Goal: Complete application form: Complete application form

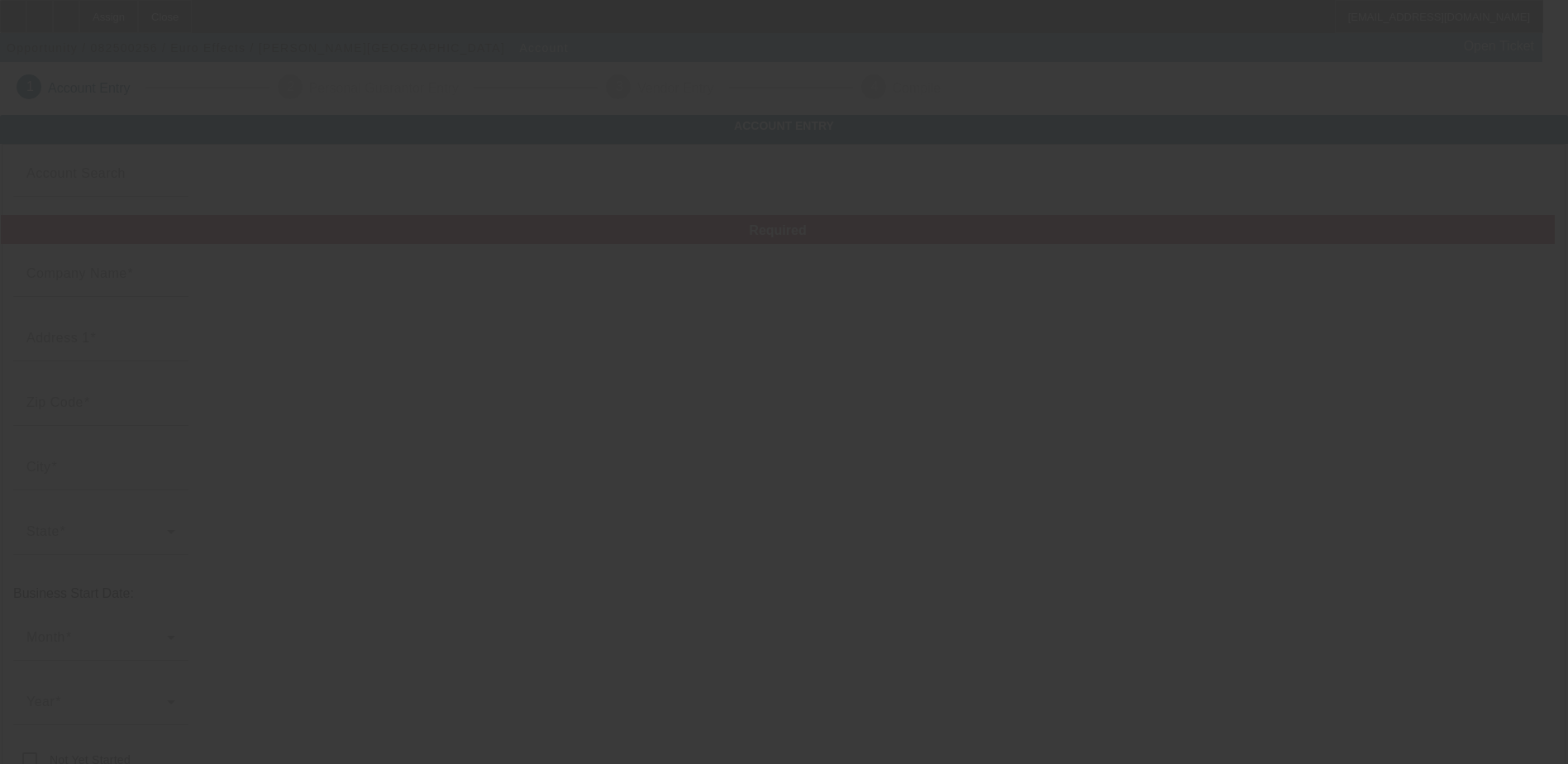
type input "Euro Effects"
type input "[PHONE_NUMBER]"
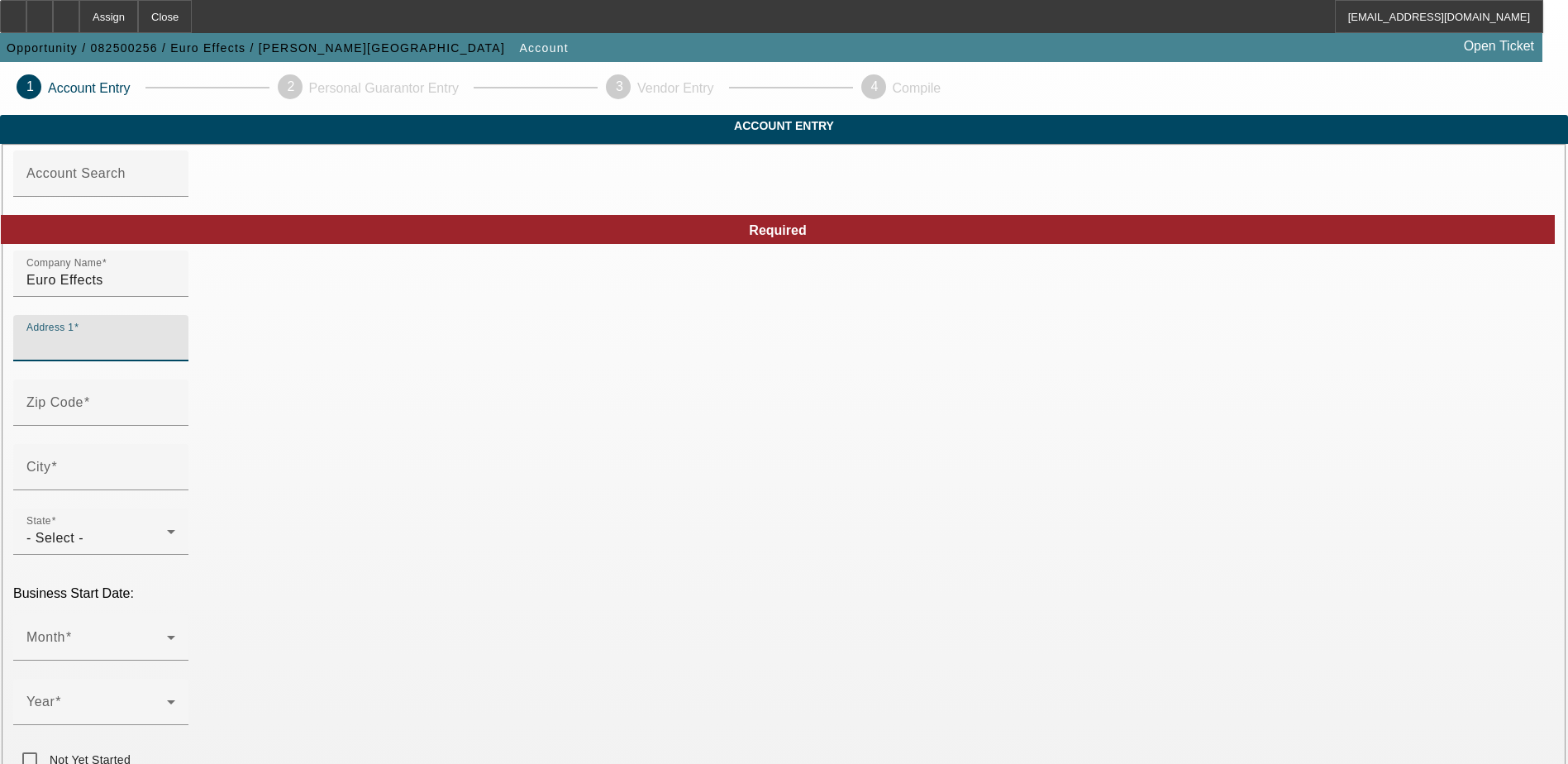
click at [175, 354] on input "Address 1" at bounding box center [101, 344] width 148 height 20
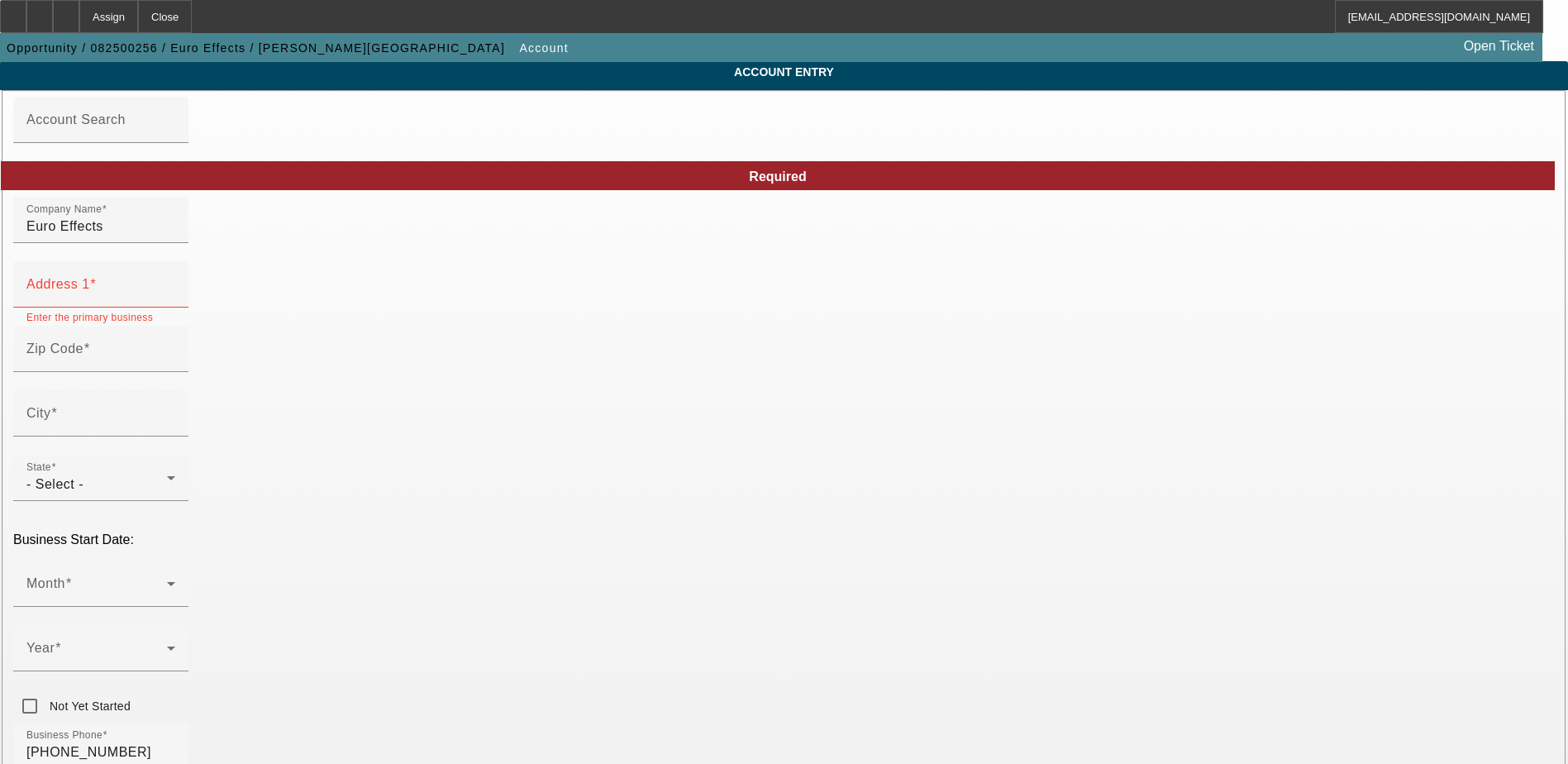
scroll to position [83, 0]
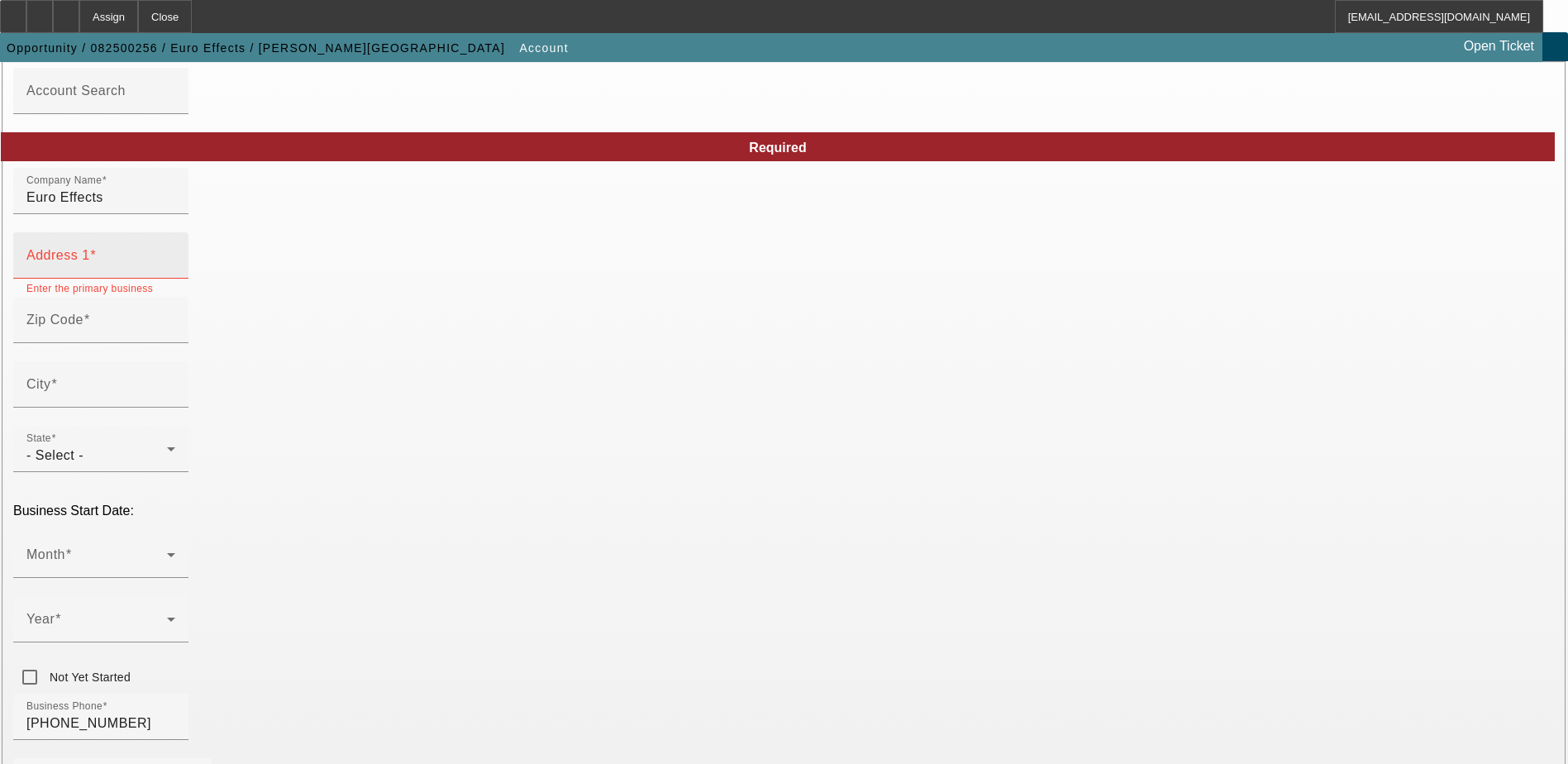
click at [175, 279] on div "Address 1" at bounding box center [101, 254] width 148 height 46
paste input "[STREET_ADDRESS][PERSON_NAME]"
type input "[STREET_ADDRESS][PERSON_NAME]"
click at [175, 343] on div "Zip Code" at bounding box center [101, 319] width 148 height 46
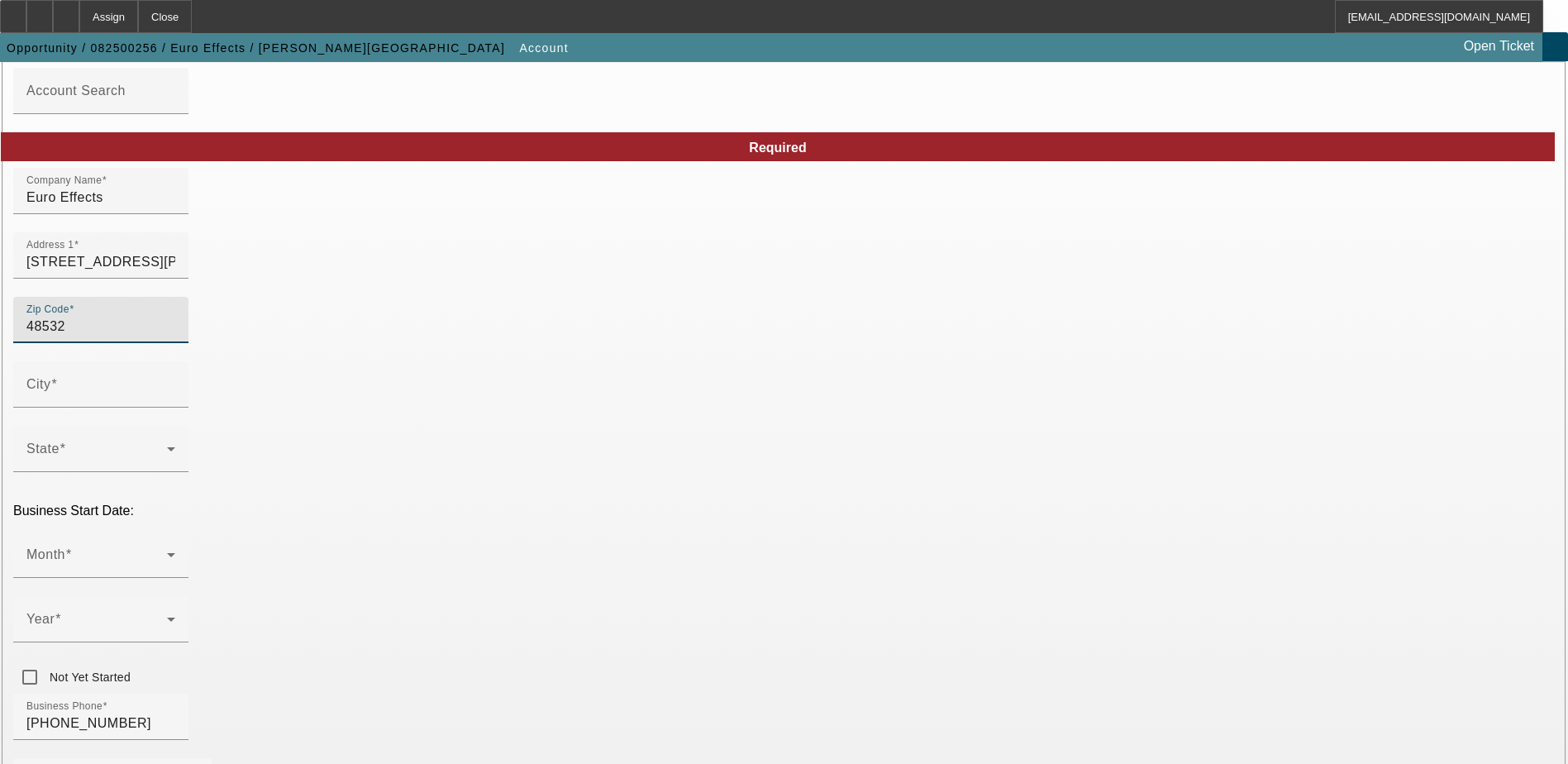
type input "48532"
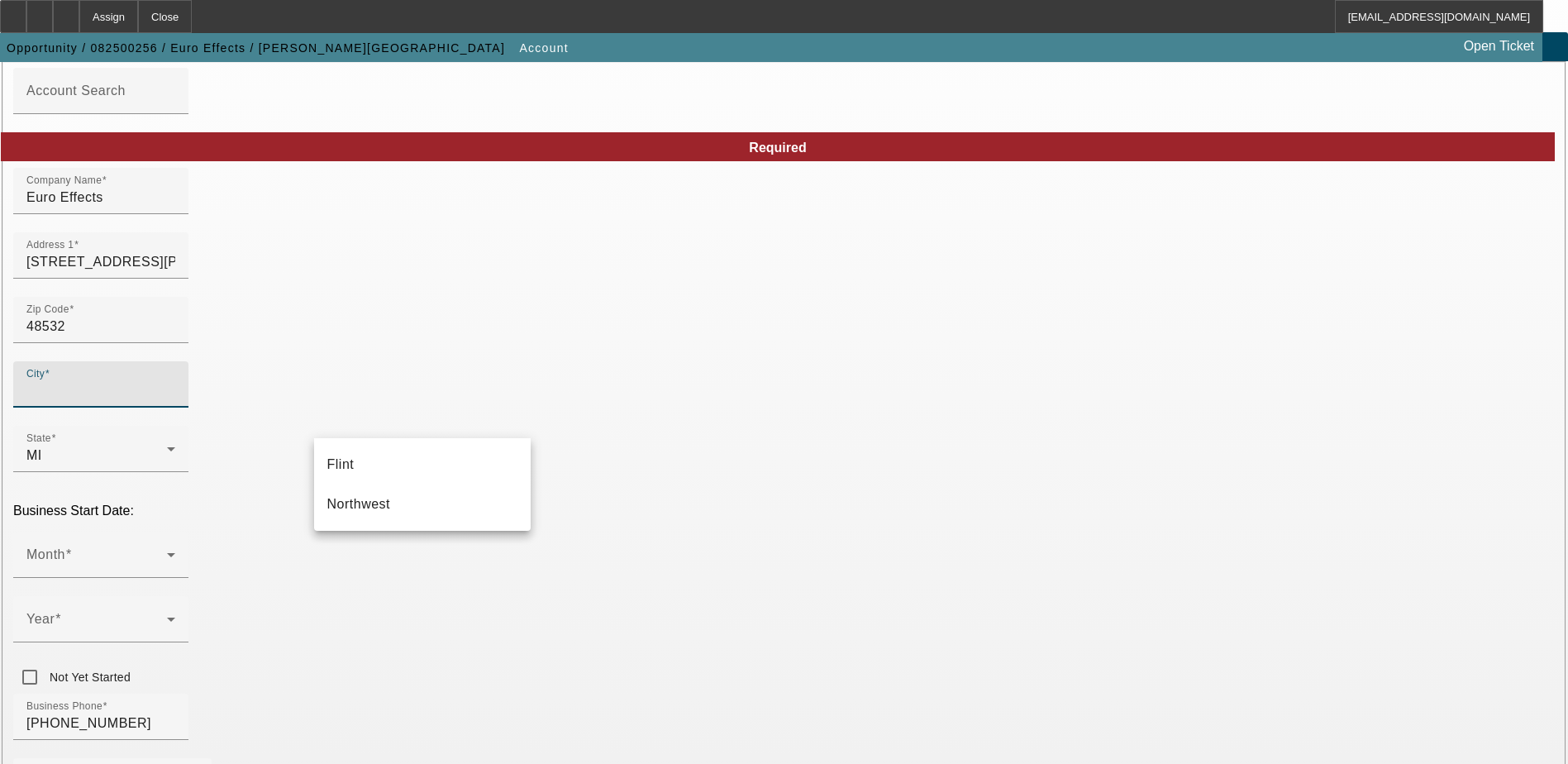
type input "Genesee"
click at [395, 465] on mat-option "Flint" at bounding box center [423, 465] width 217 height 40
type input "Flint"
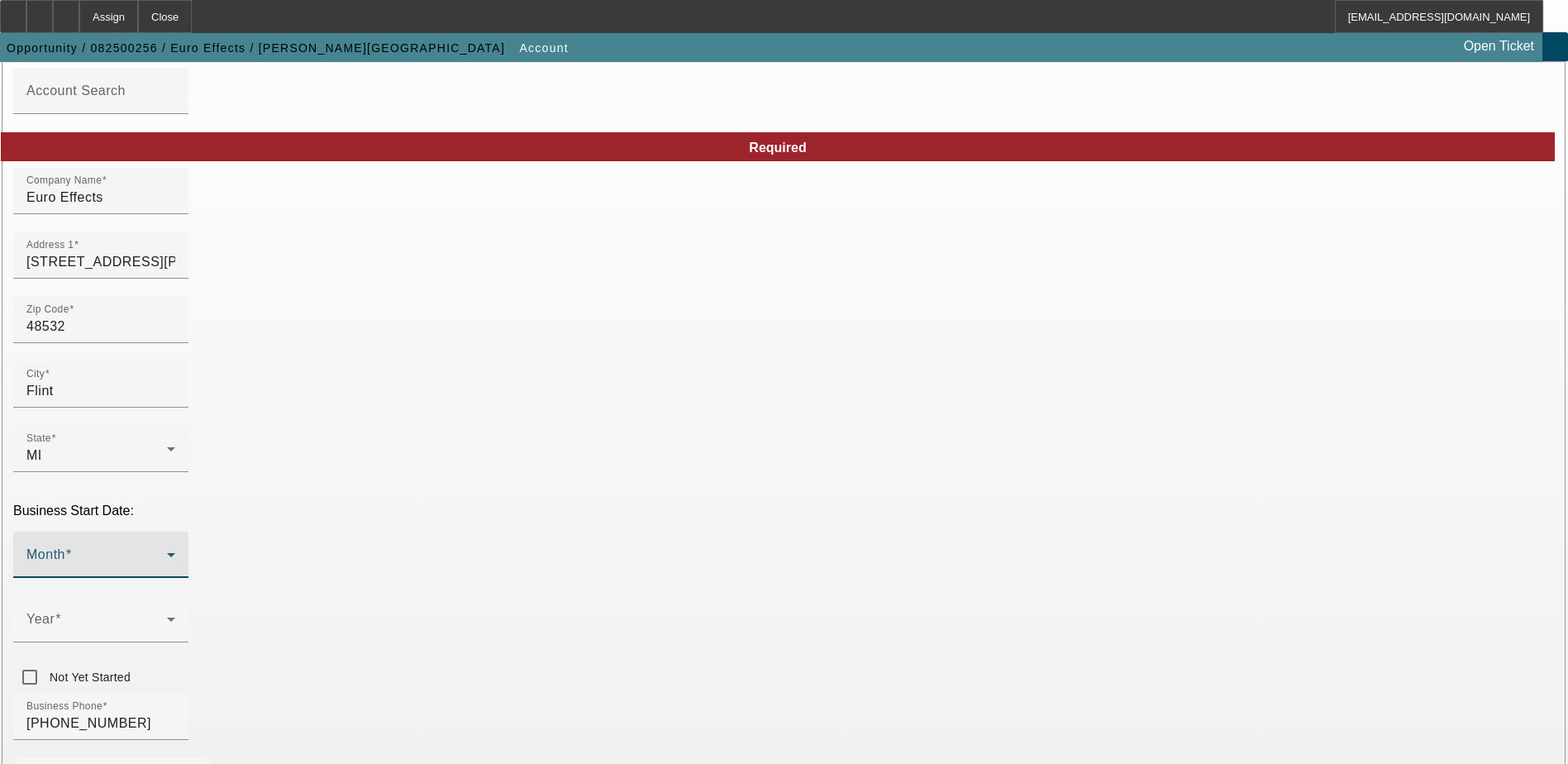
click at [167, 551] on span at bounding box center [97, 561] width 140 height 20
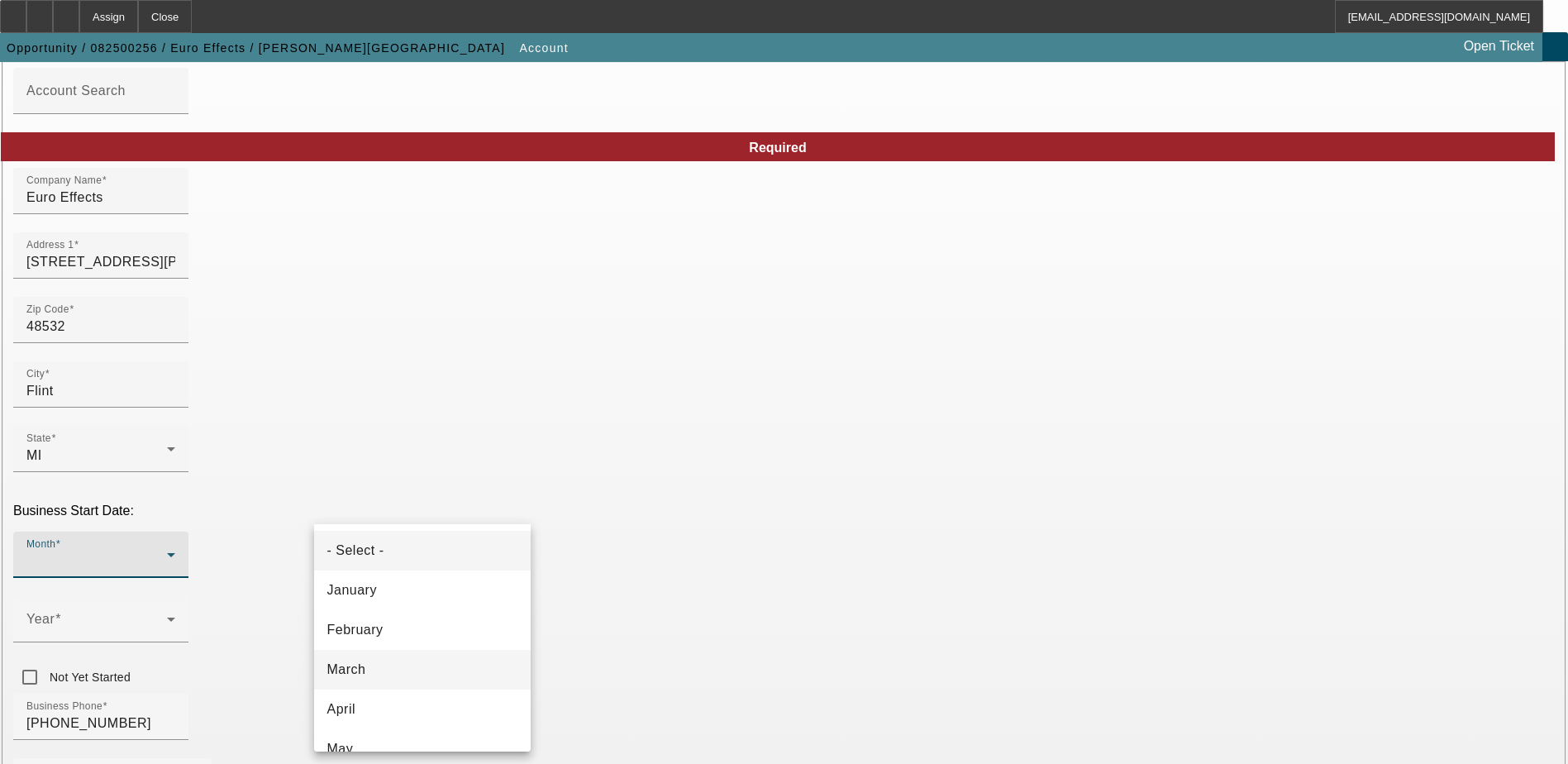
scroll to position [165, 0]
click at [395, 622] on mat-option "June" at bounding box center [423, 623] width 217 height 40
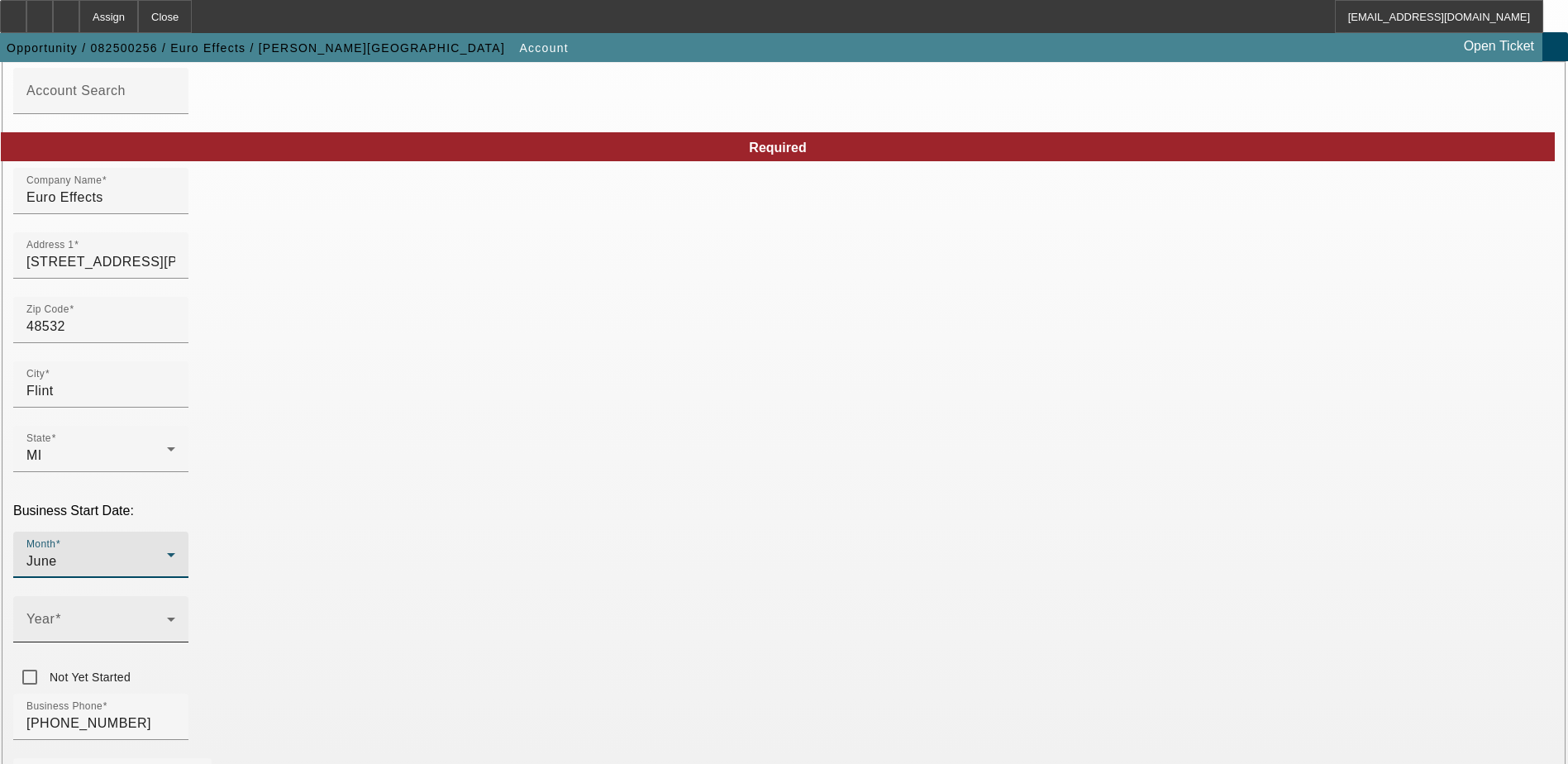
click at [188, 596] on div "Year" at bounding box center [101, 619] width 175 height 46
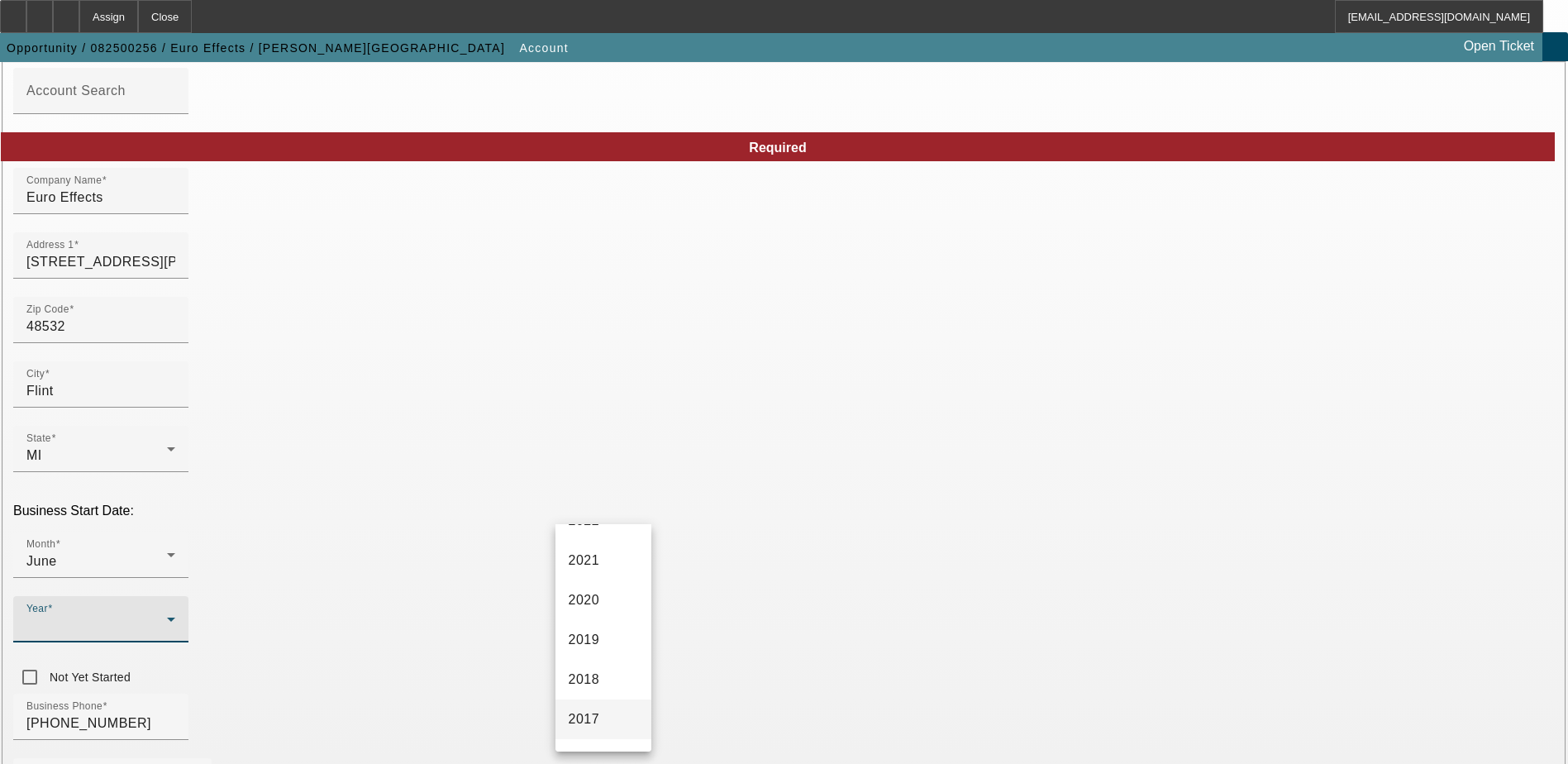
scroll to position [330, 0]
click at [592, 659] on span "2017" at bounding box center [585, 656] width 32 height 20
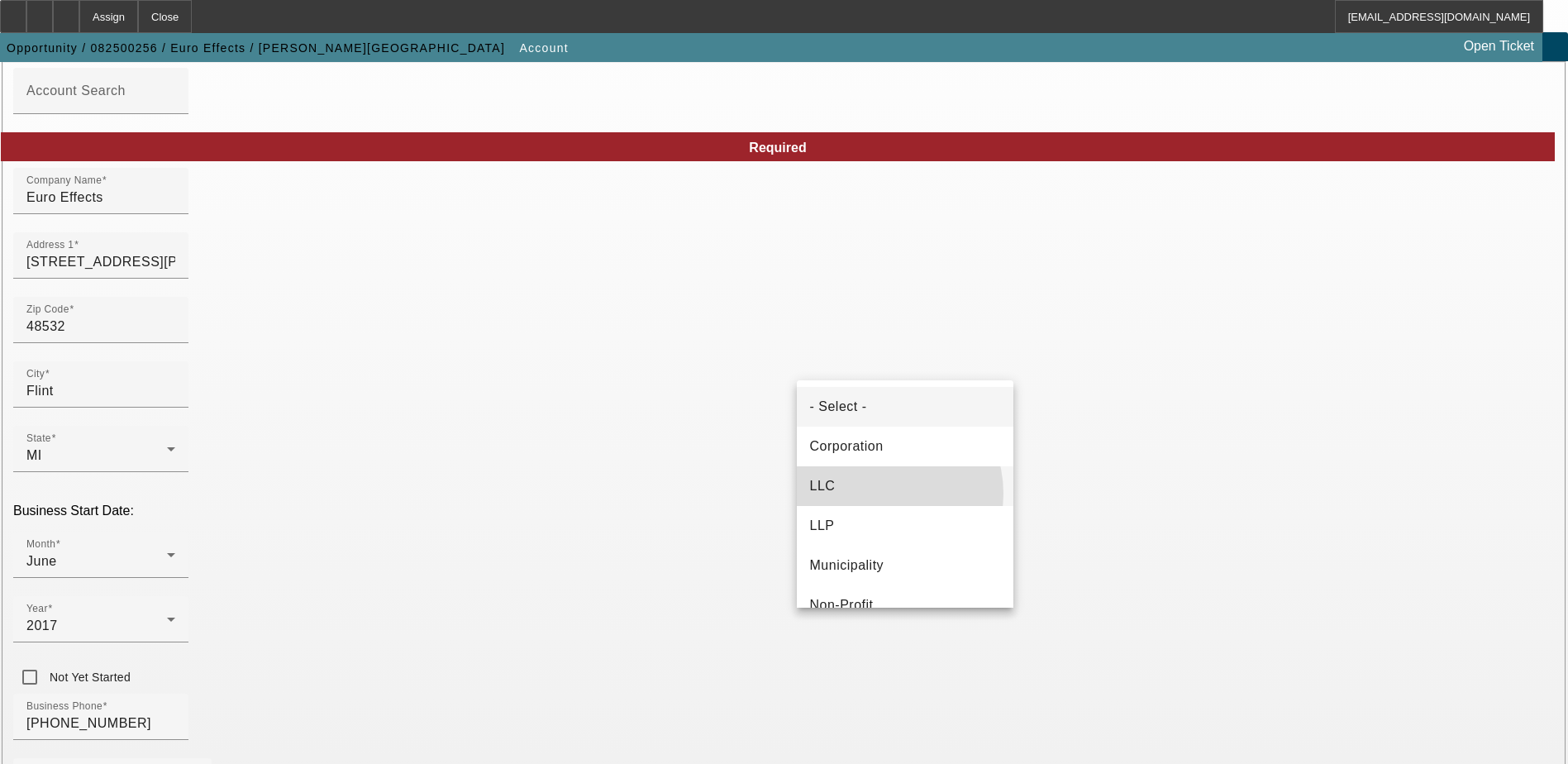
click at [875, 494] on mat-option "LLC" at bounding box center [905, 486] width 217 height 40
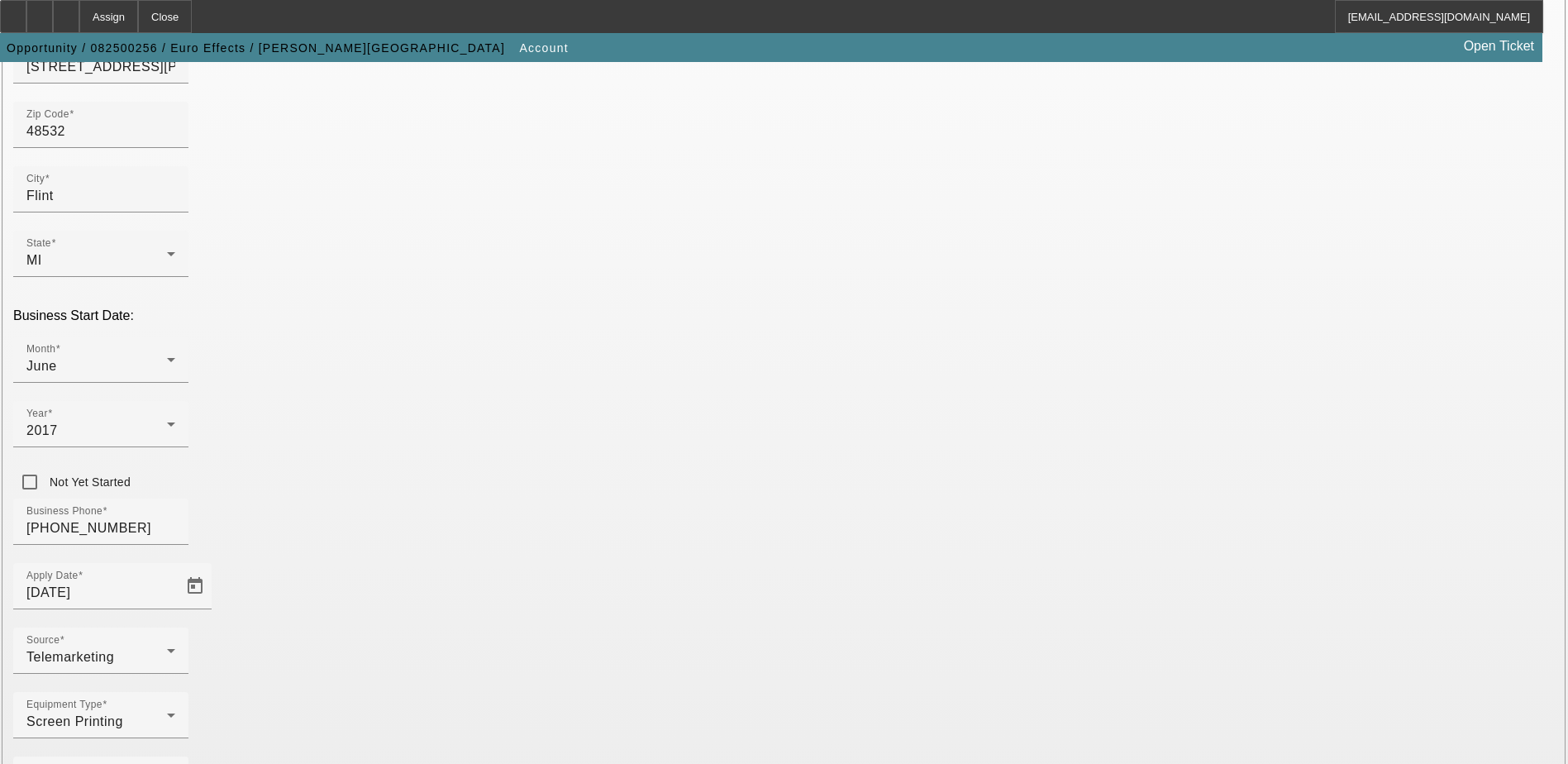
scroll to position [279, 0]
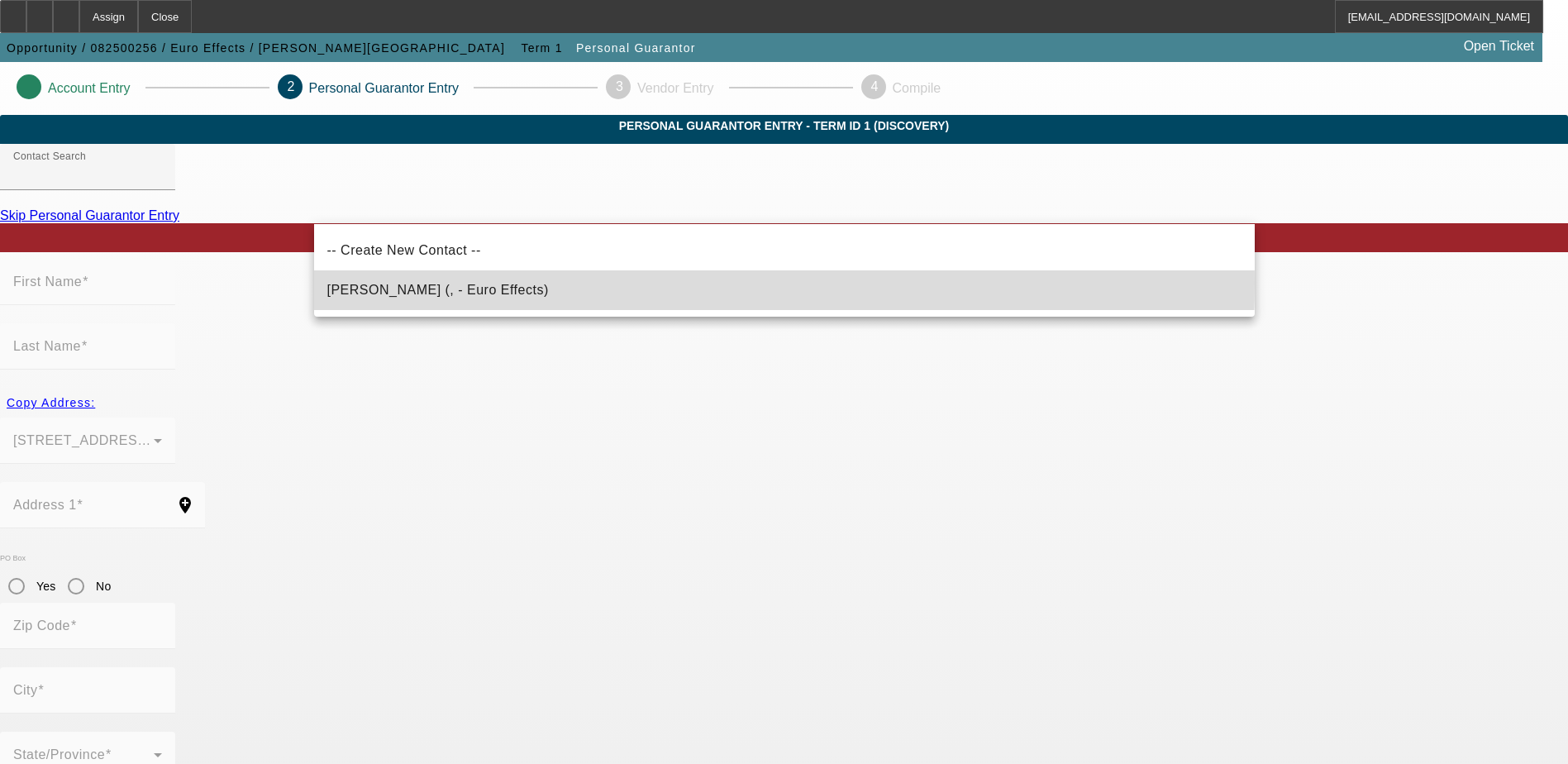
click at [528, 283] on mat-option "[PERSON_NAME] (, - Euro Effects)" at bounding box center [785, 290] width 941 height 40
type input "[PERSON_NAME] (, - Euro Effects)"
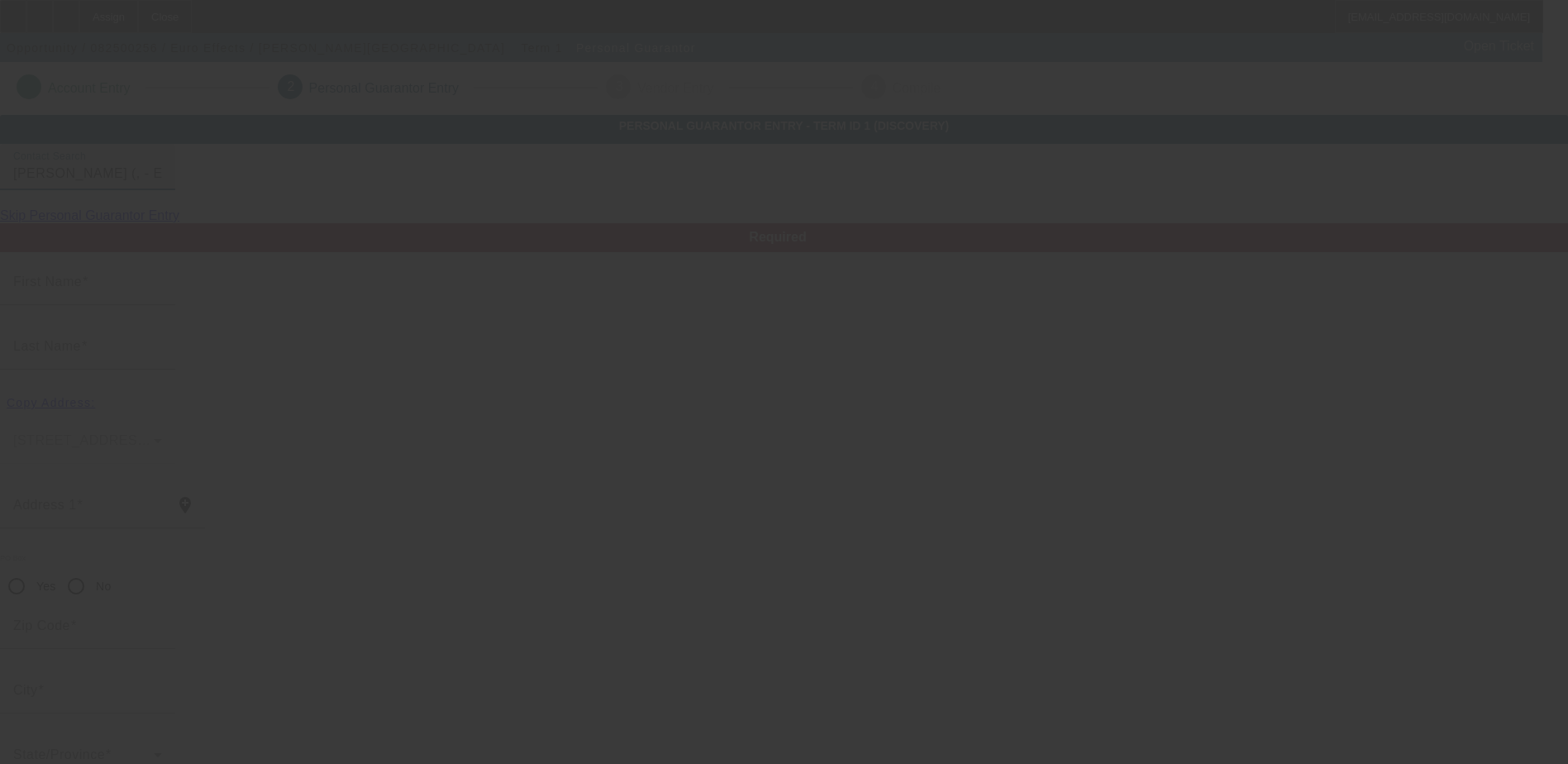
type input "Jordan"
type input "Munderlyn"
radio input "true"
type input "[PHONE_NUMBER]"
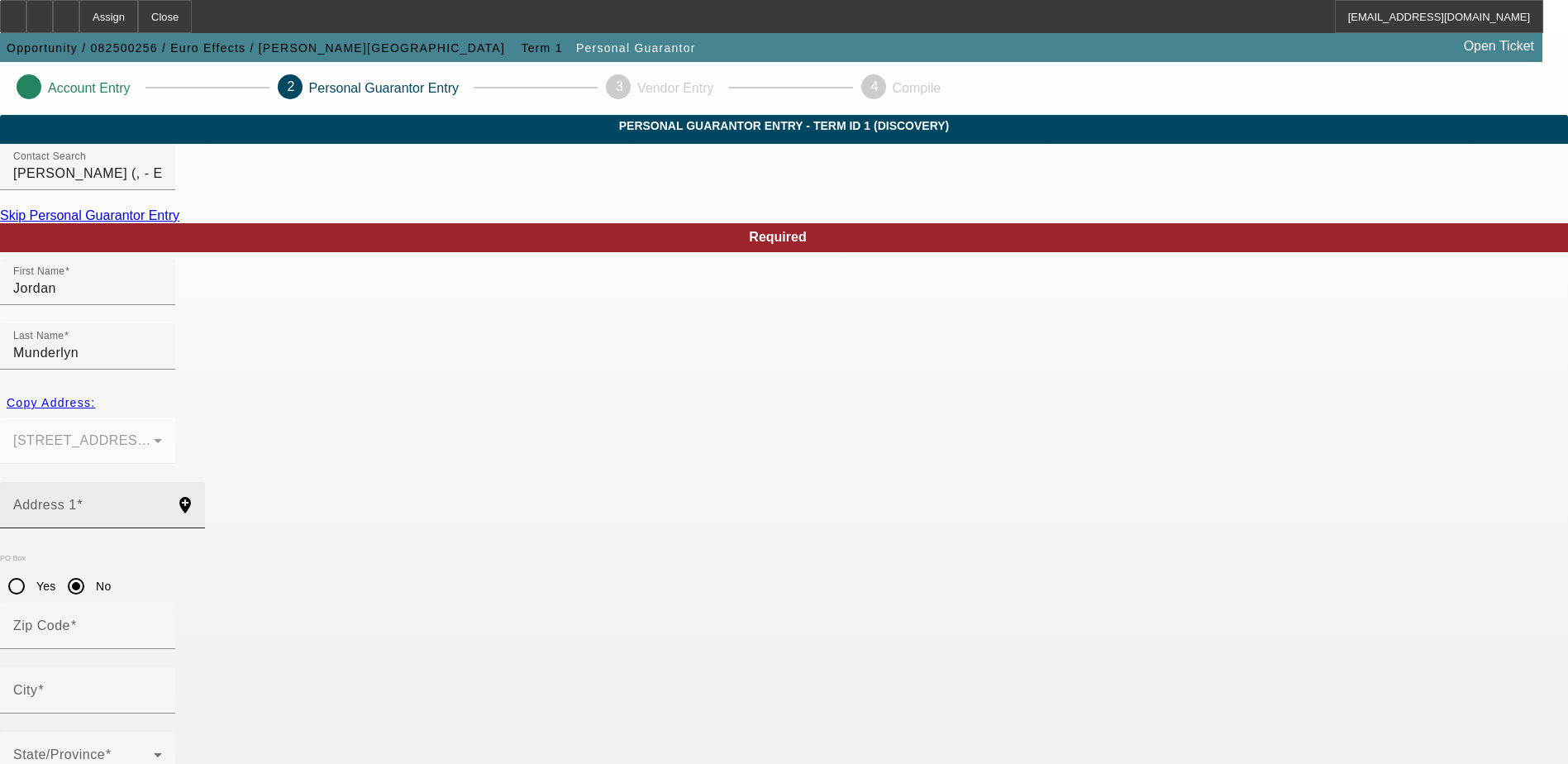
click at [162, 482] on div "Address 1" at bounding box center [88, 505] width 148 height 46
click at [95, 396] on span "Copy Address:" at bounding box center [51, 403] width 88 height 13
type input "[STREET_ADDRESS][PERSON_NAME]"
radio input "false"
type input "48532"
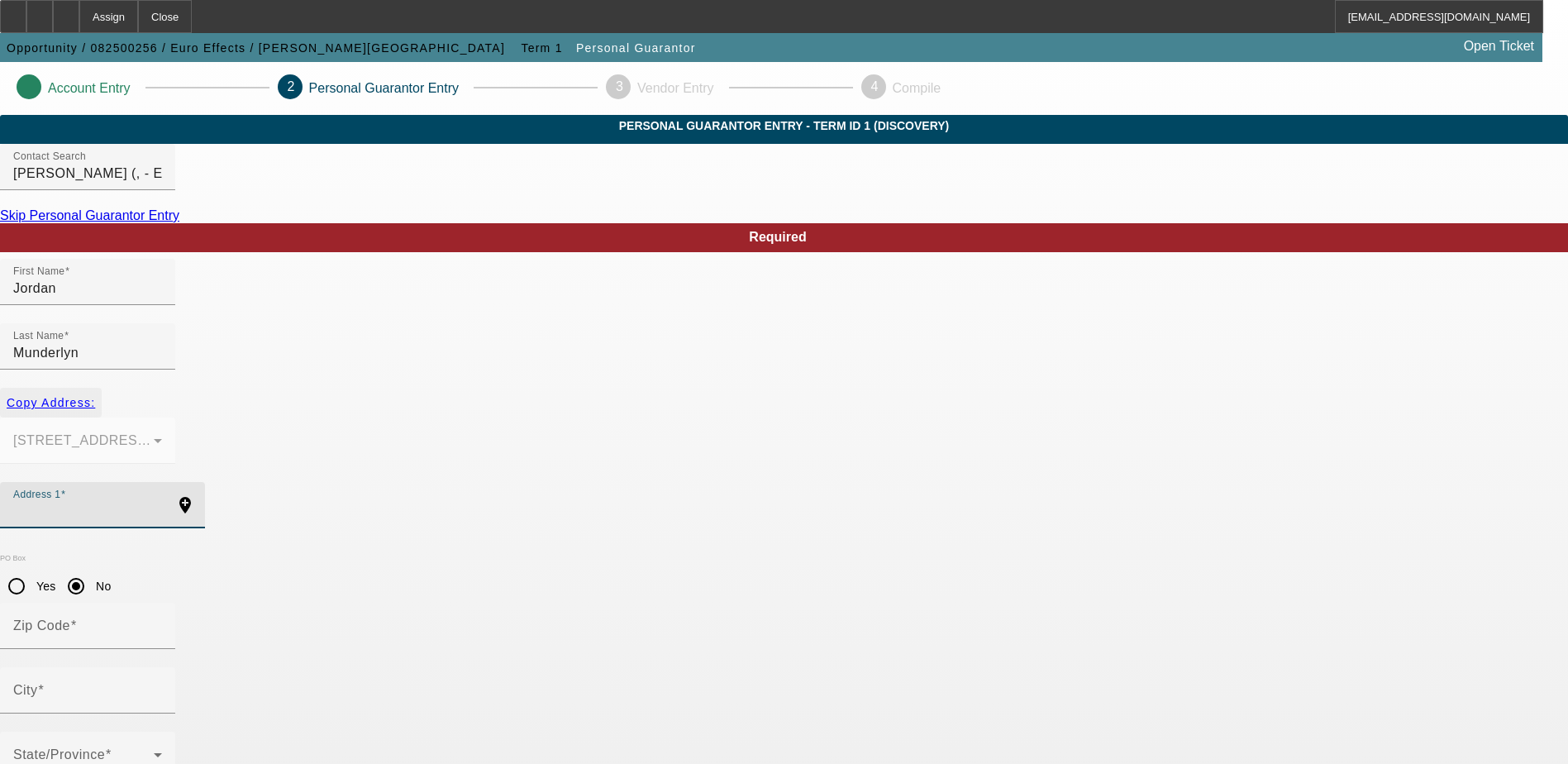
type input "Flint"
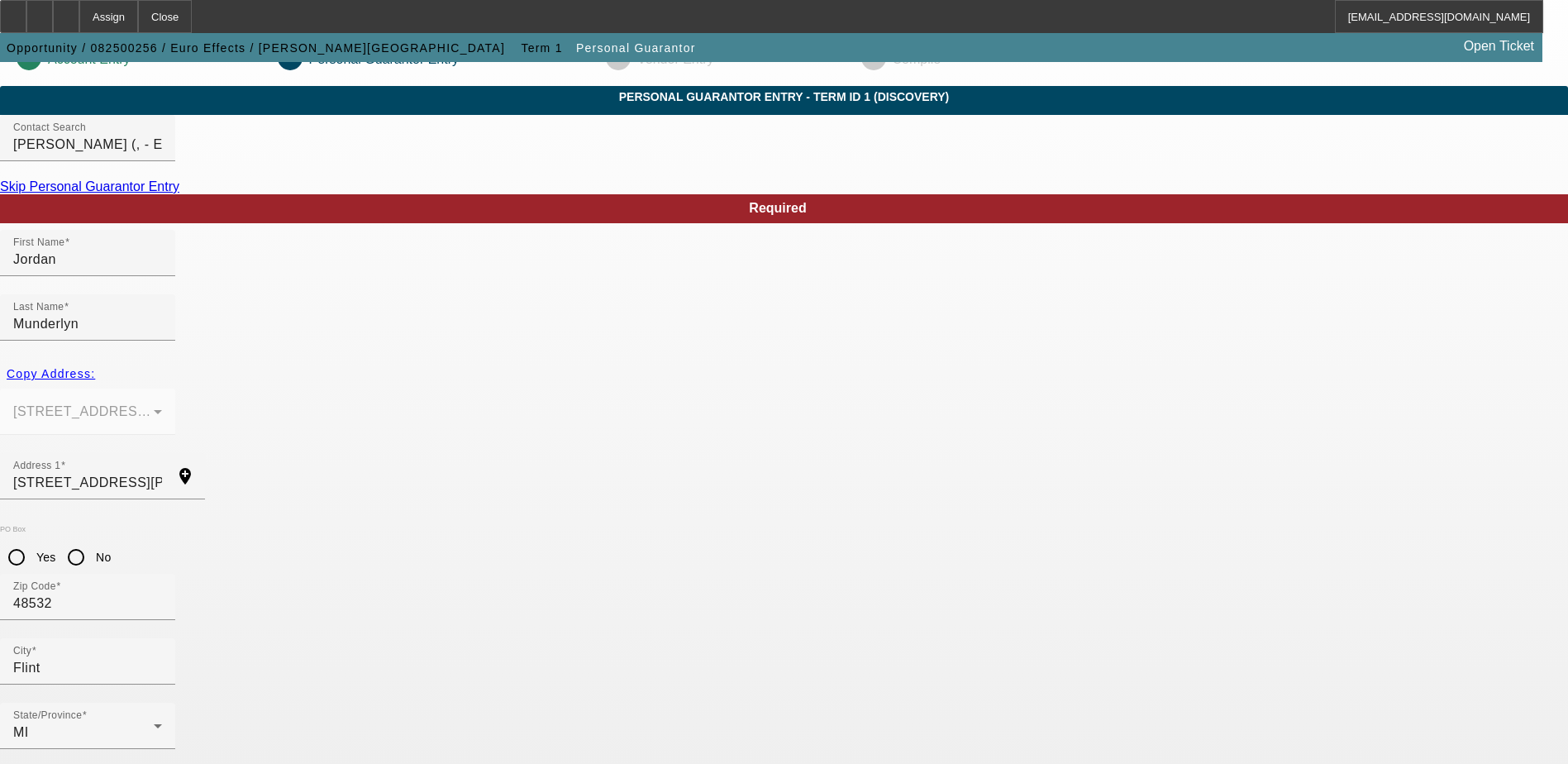
scroll to position [45, 0]
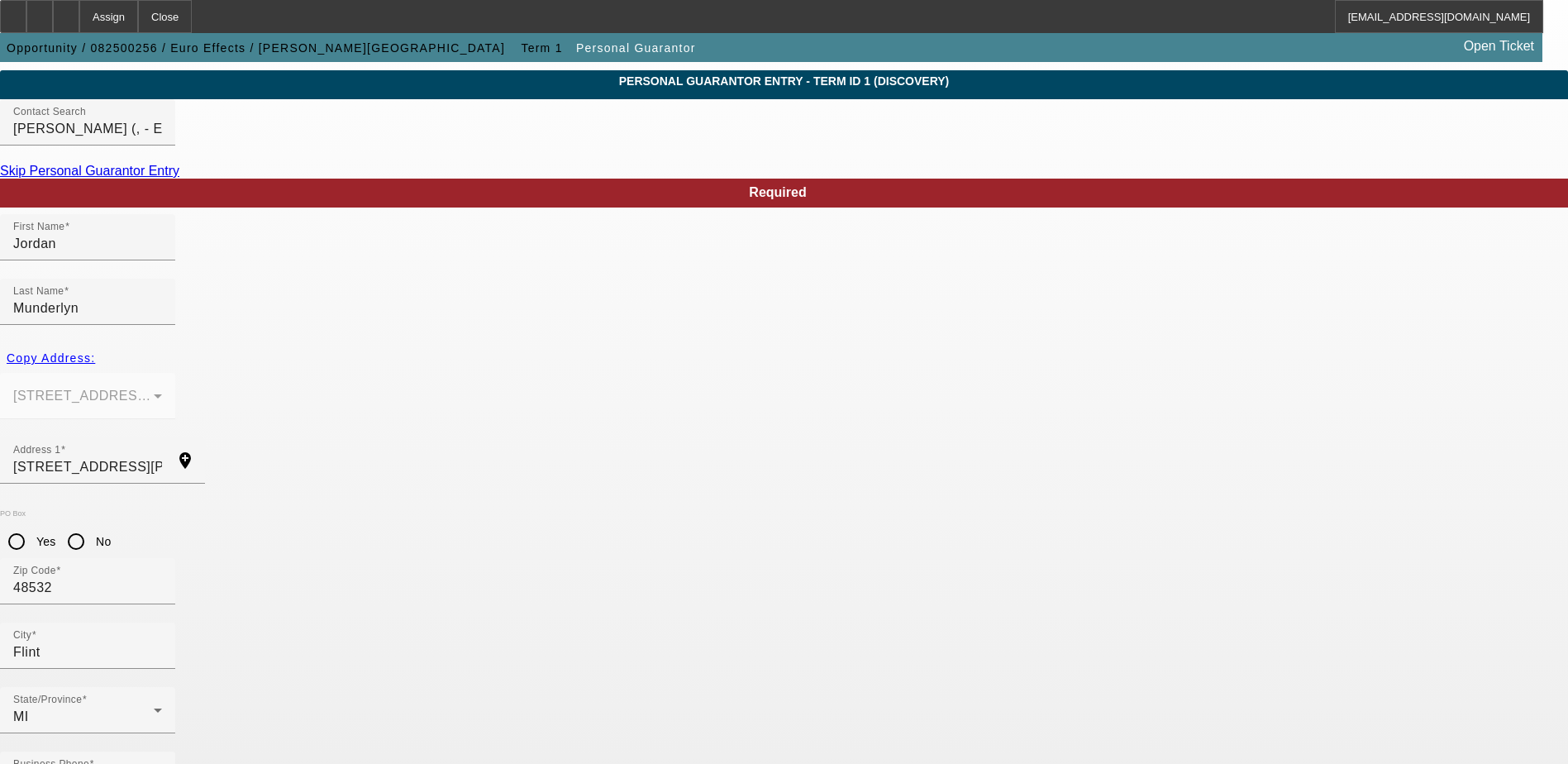
drag, startPoint x: 492, startPoint y: 672, endPoint x: 462, endPoint y: 666, distance: 30.6
paste input "369-94-8035"
type input "369-94-8035"
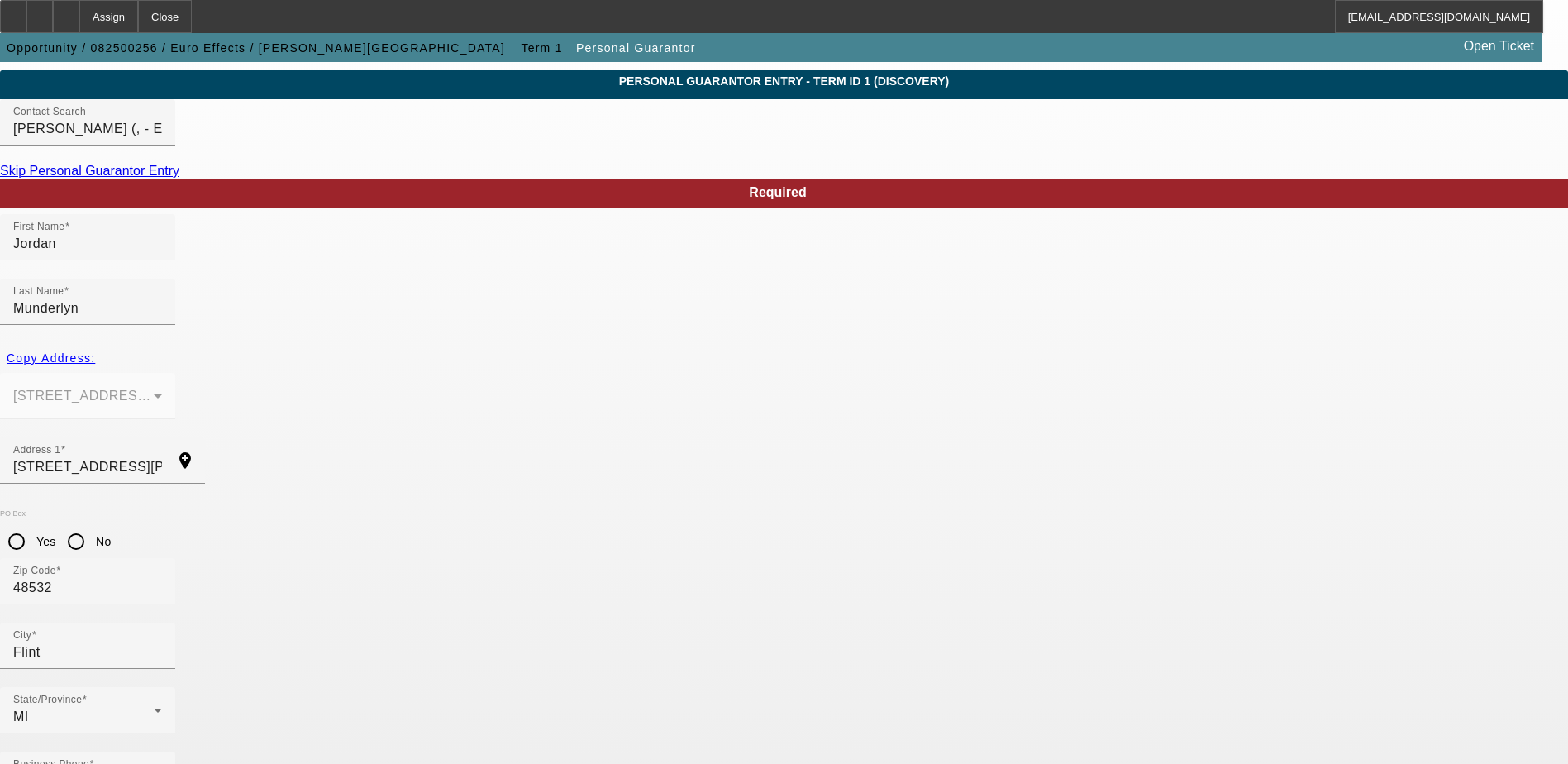
type input "100"
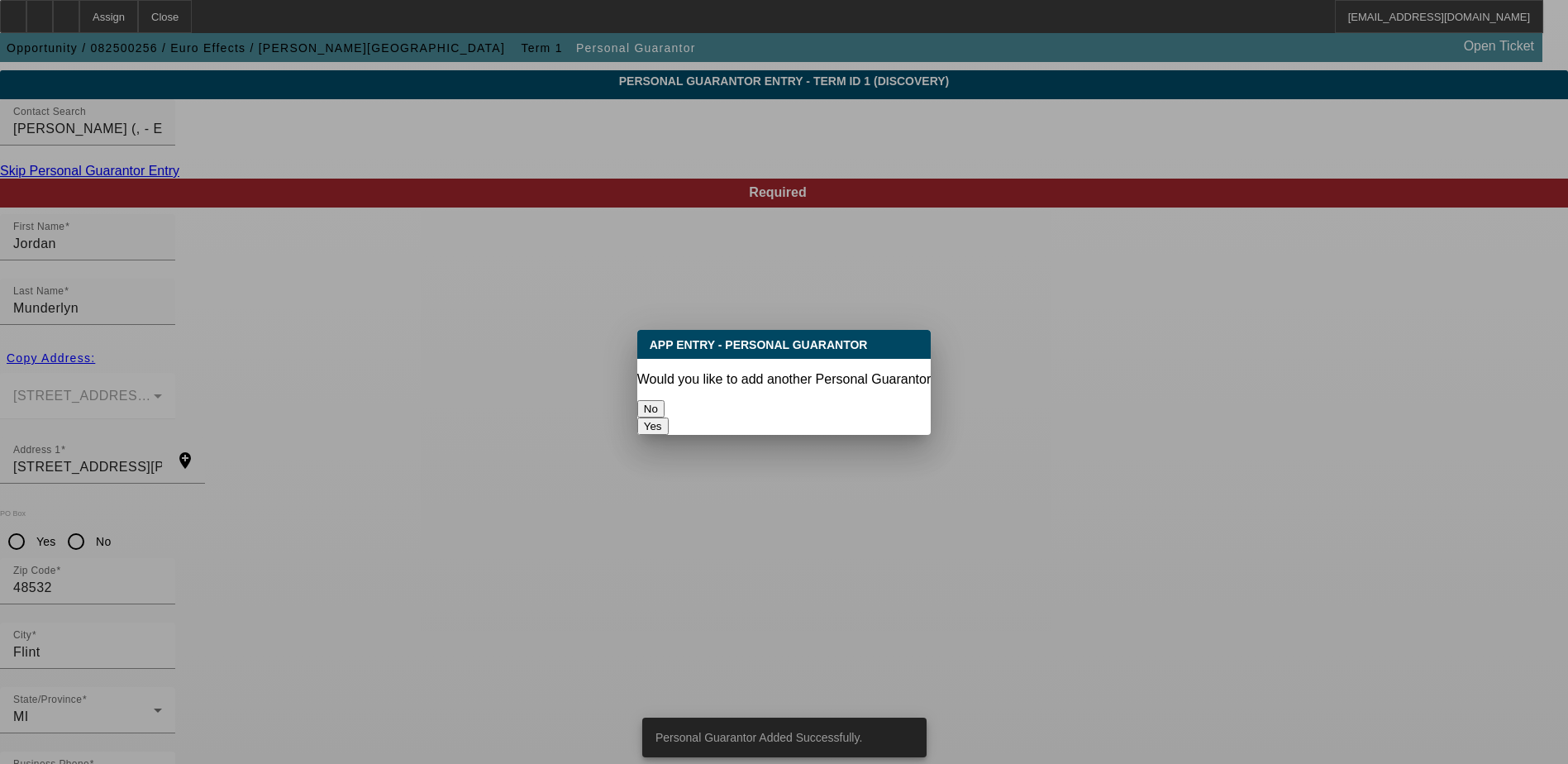
scroll to position [0, 0]
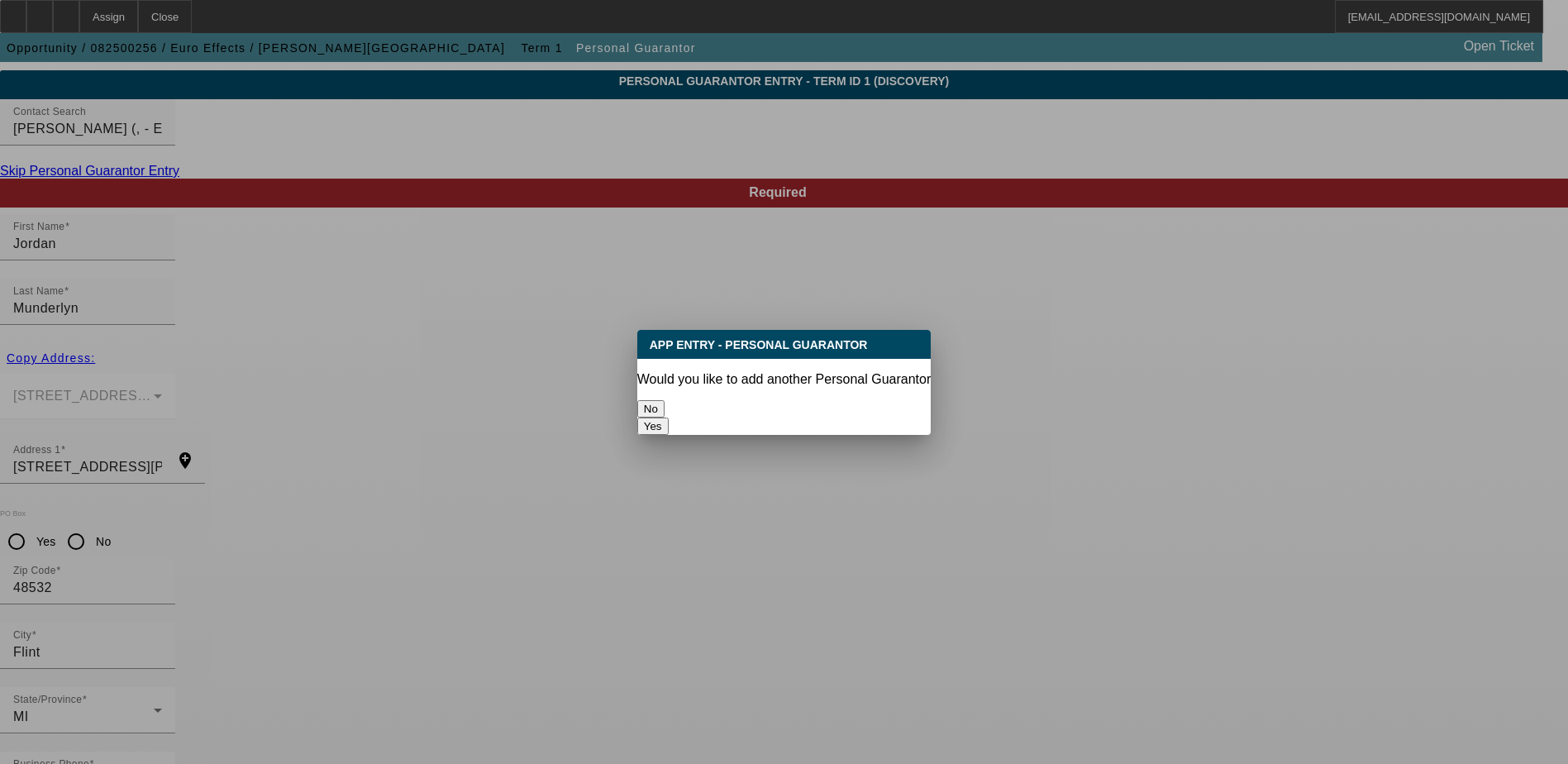
click at [665, 406] on button "No" at bounding box center [651, 409] width 28 height 18
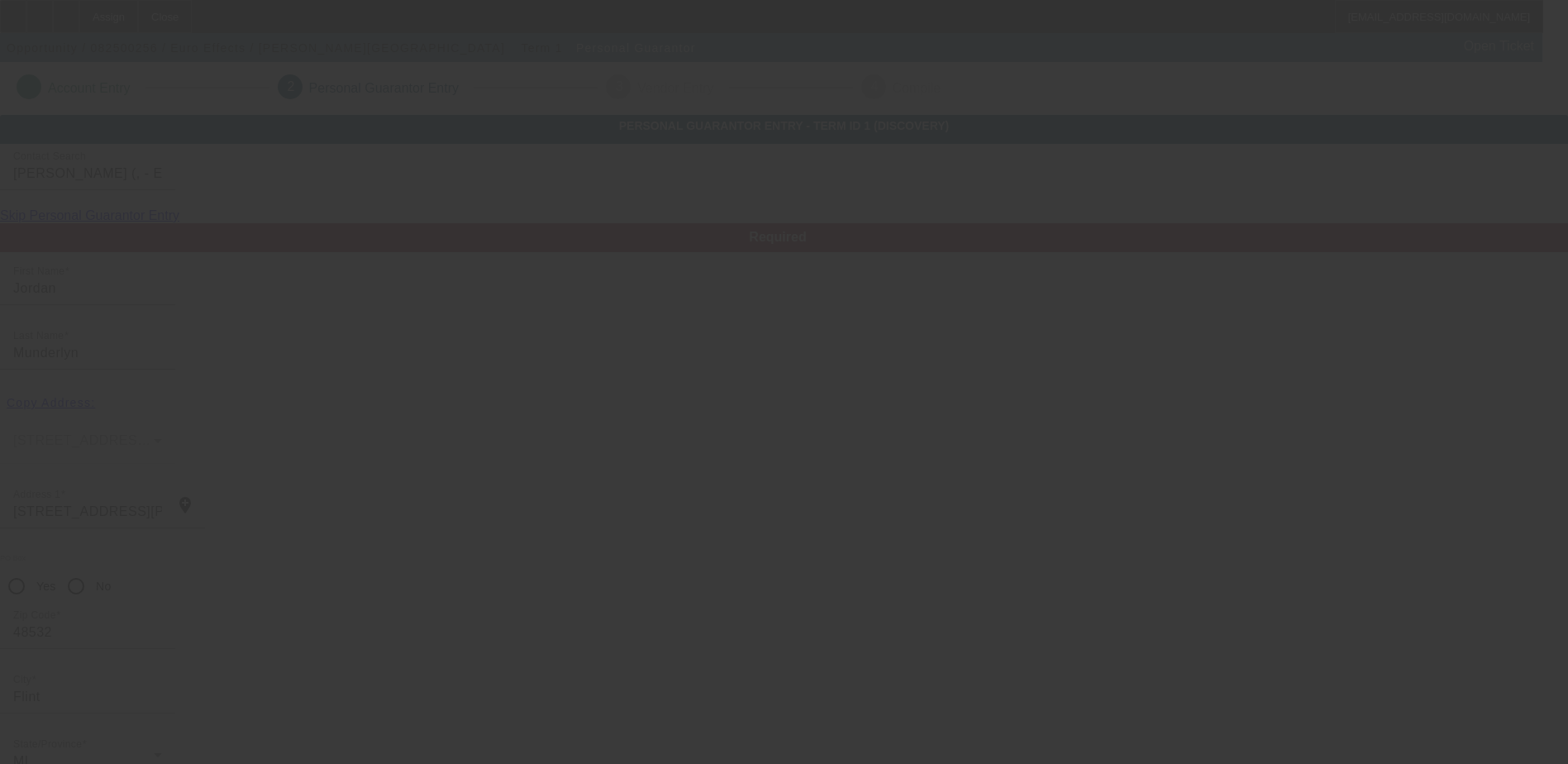
scroll to position [45, 0]
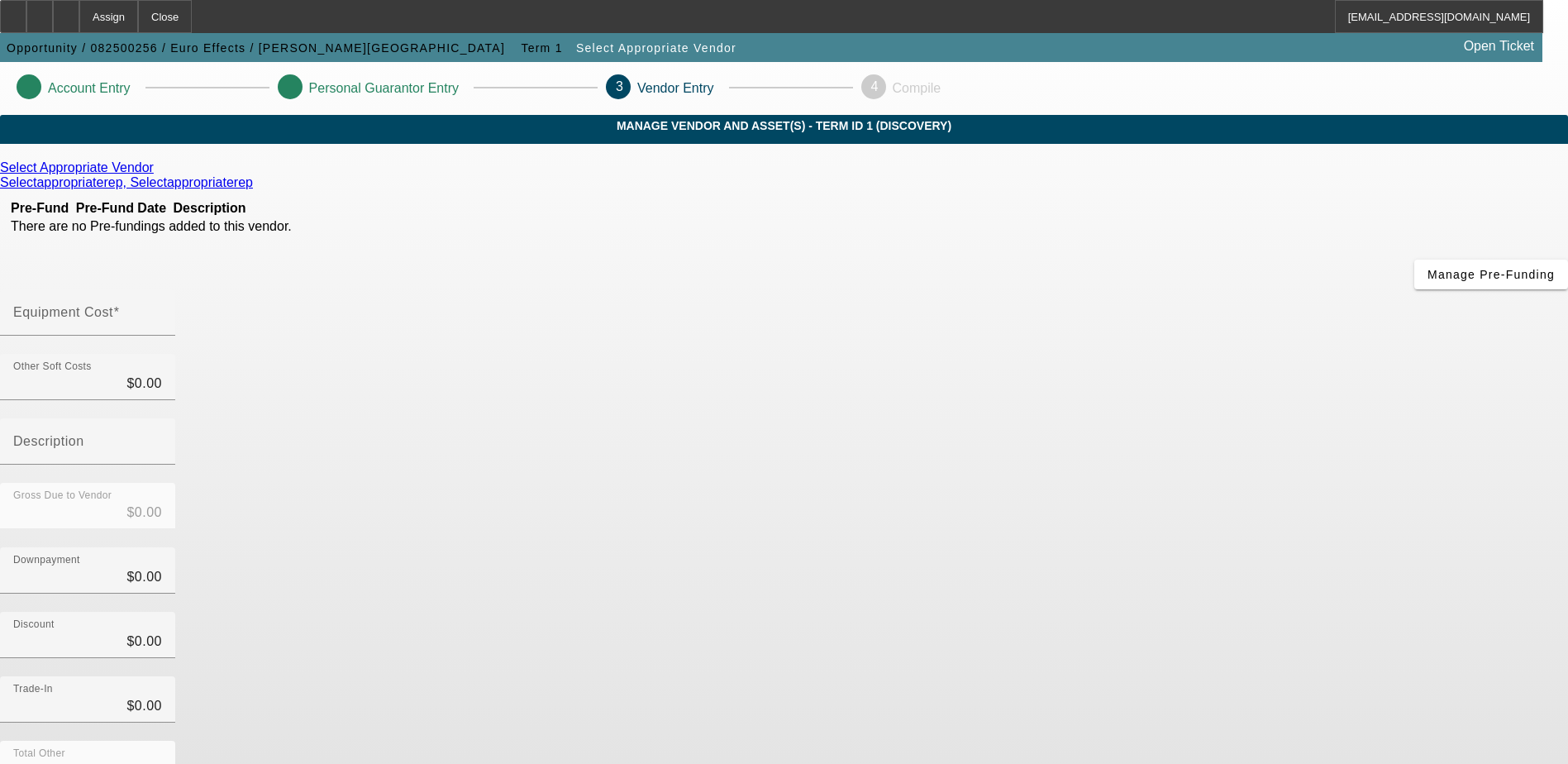
click at [153, 175] on link "Select Appropriate Vendor" at bounding box center [77, 168] width 153 height 15
click at [158, 174] on icon at bounding box center [158, 167] width 0 height 14
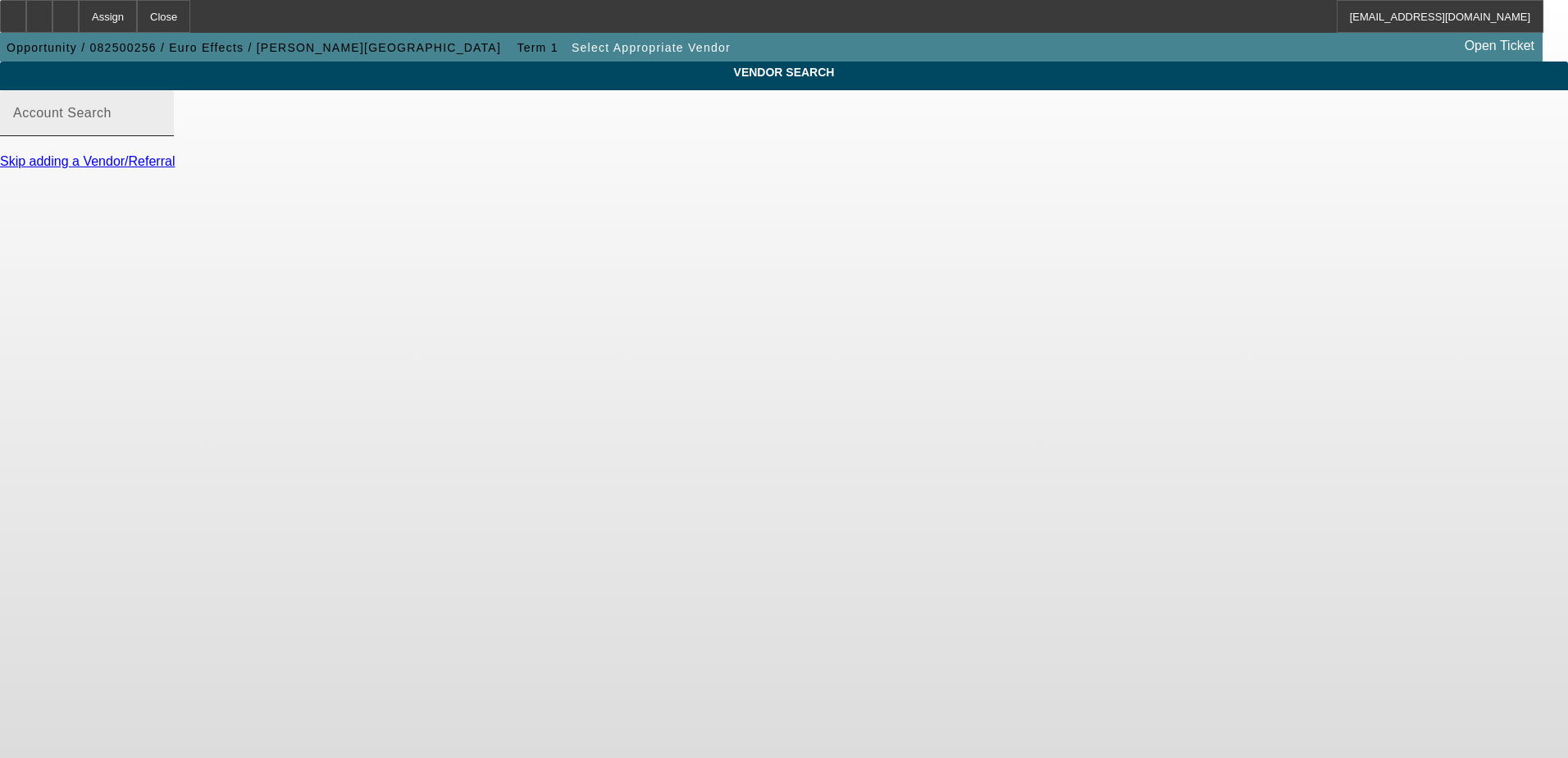
click at [161, 137] on div "Account Search" at bounding box center [87, 113] width 147 height 46
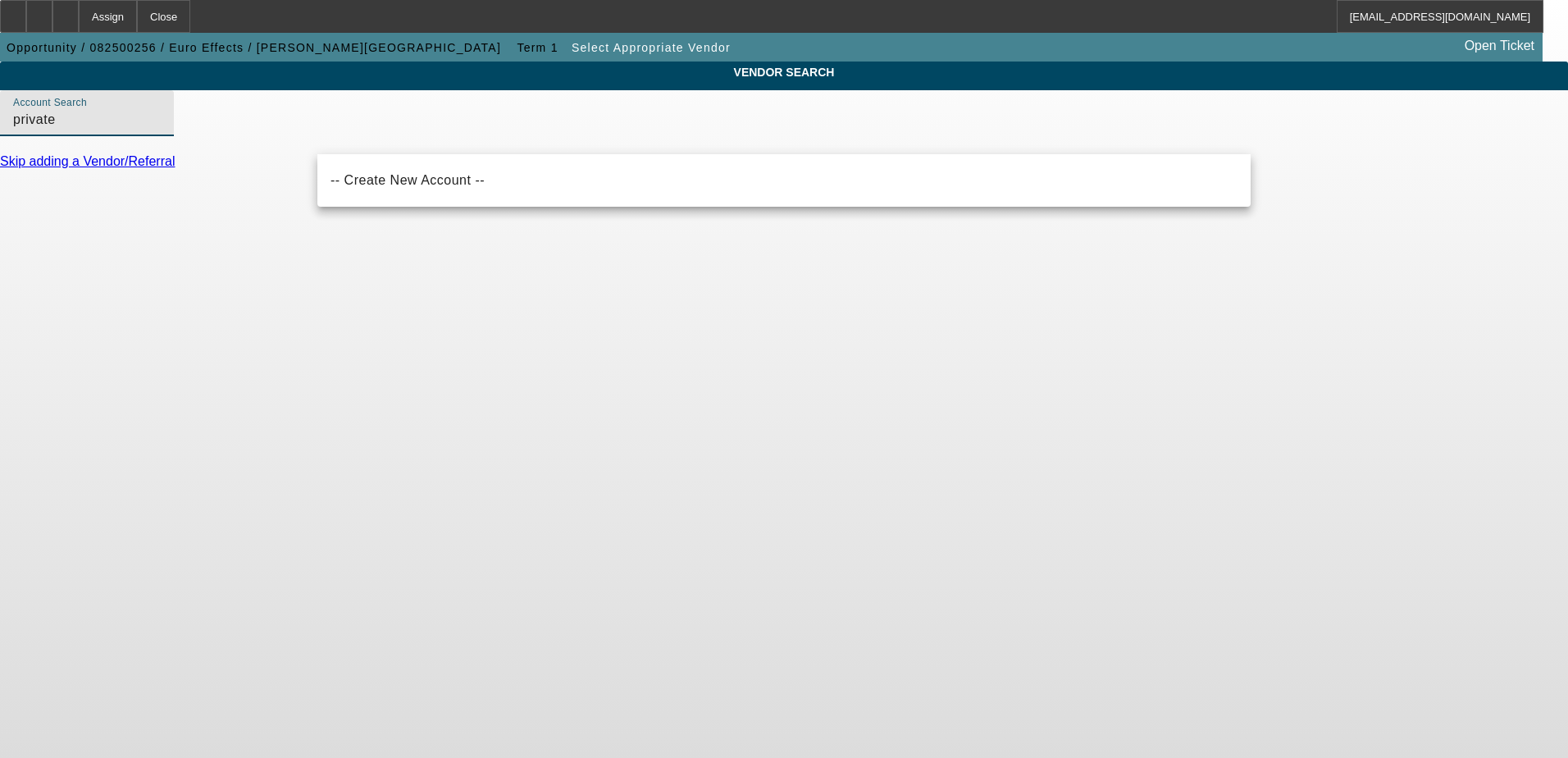
drag, startPoint x: 376, startPoint y: 130, endPoint x: 277, endPoint y: 123, distance: 99.2
click at [277, 123] on div "VENDOR SEARCH Account Search private Skip adding a Vendor/Referral" at bounding box center [784, 122] width 1568 height 122
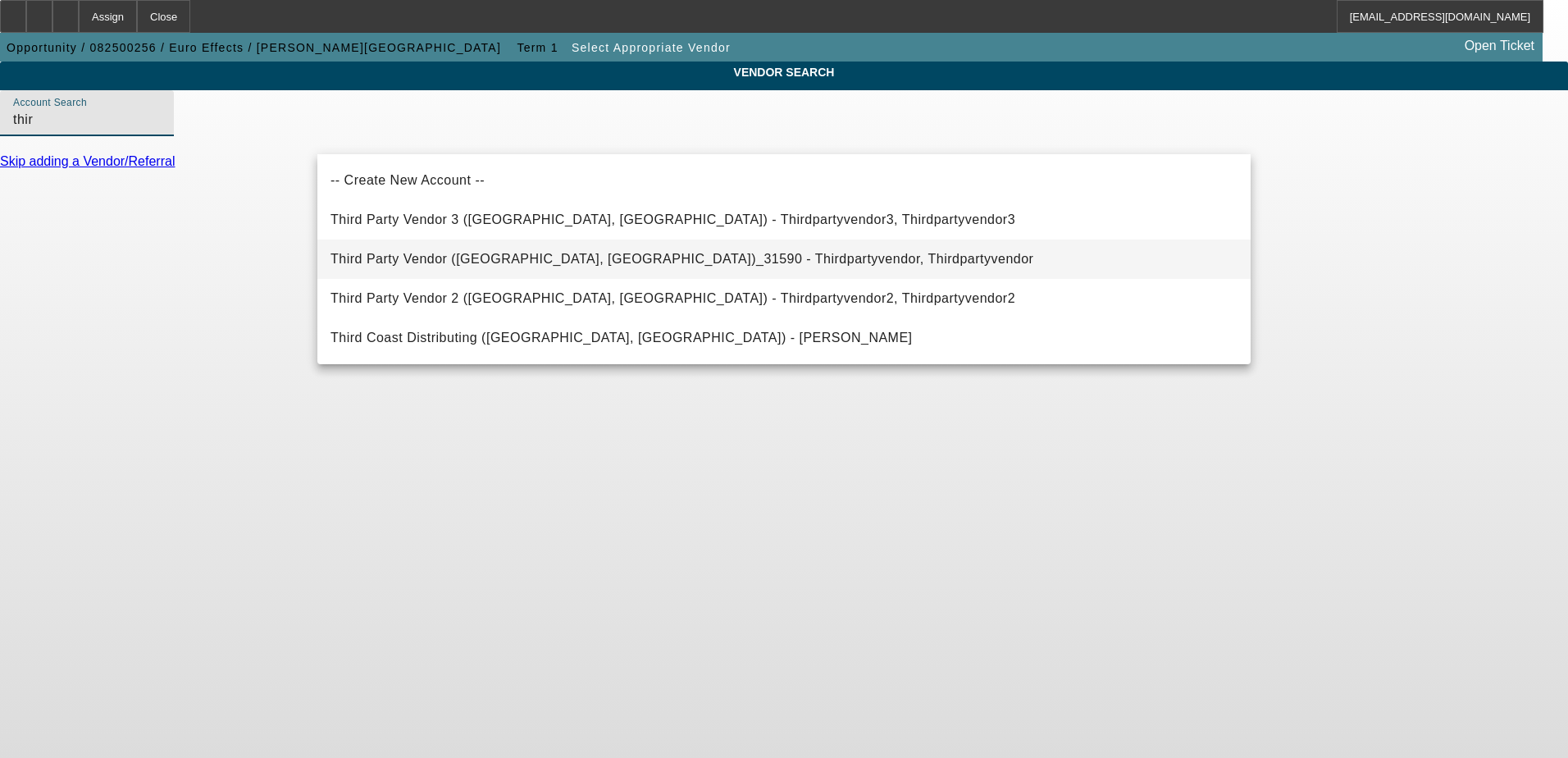
click at [530, 261] on span "Third Party Vendor ([GEOGRAPHIC_DATA], [GEOGRAPHIC_DATA])_31590 - Thirdpartyven…" at bounding box center [681, 258] width 702 height 14
type input "Third Party Vendor ([GEOGRAPHIC_DATA], [GEOGRAPHIC_DATA])_31590 - Thirdpartyven…"
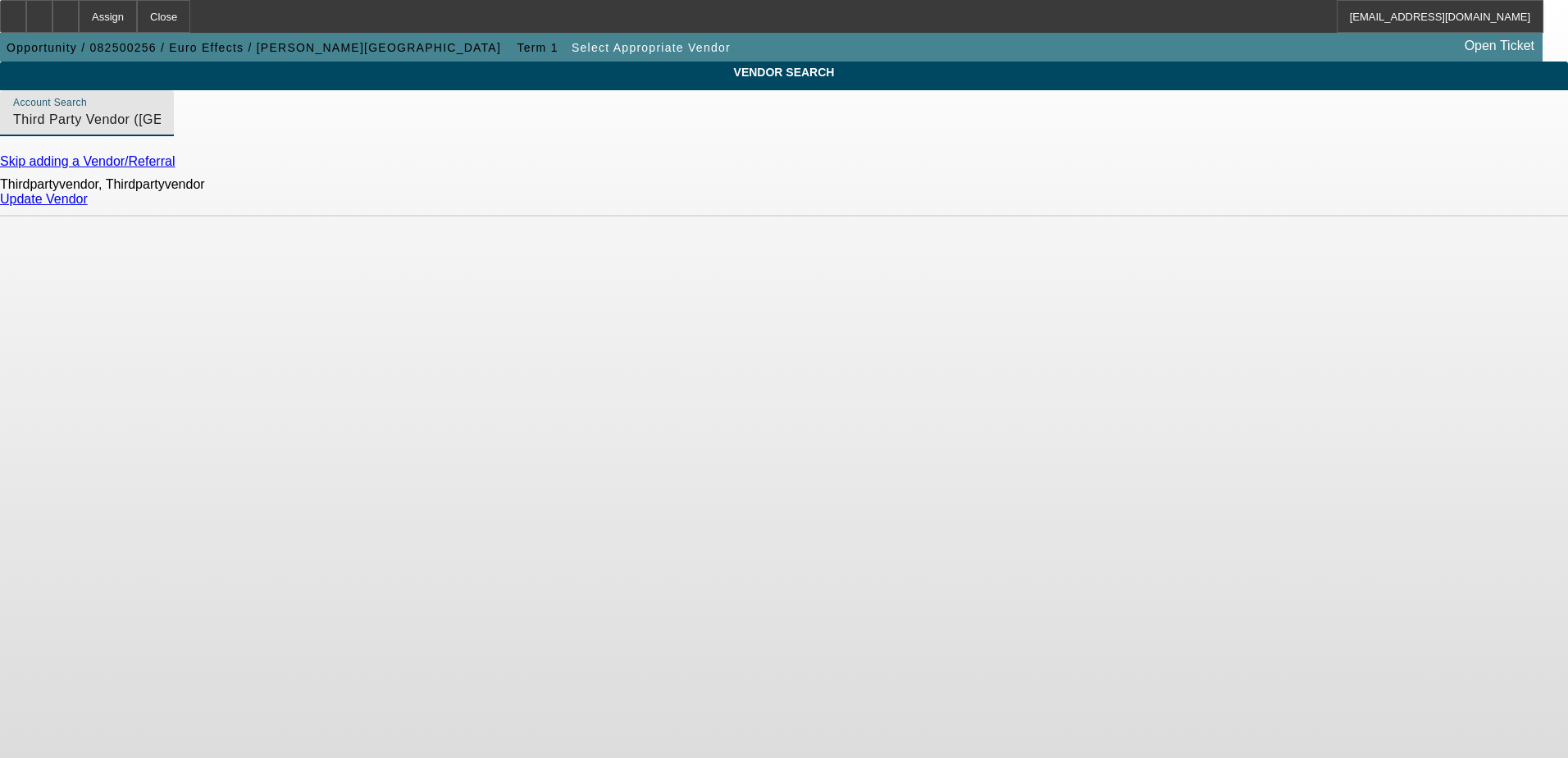
click at [88, 206] on link "Update Vendor" at bounding box center [44, 199] width 88 height 14
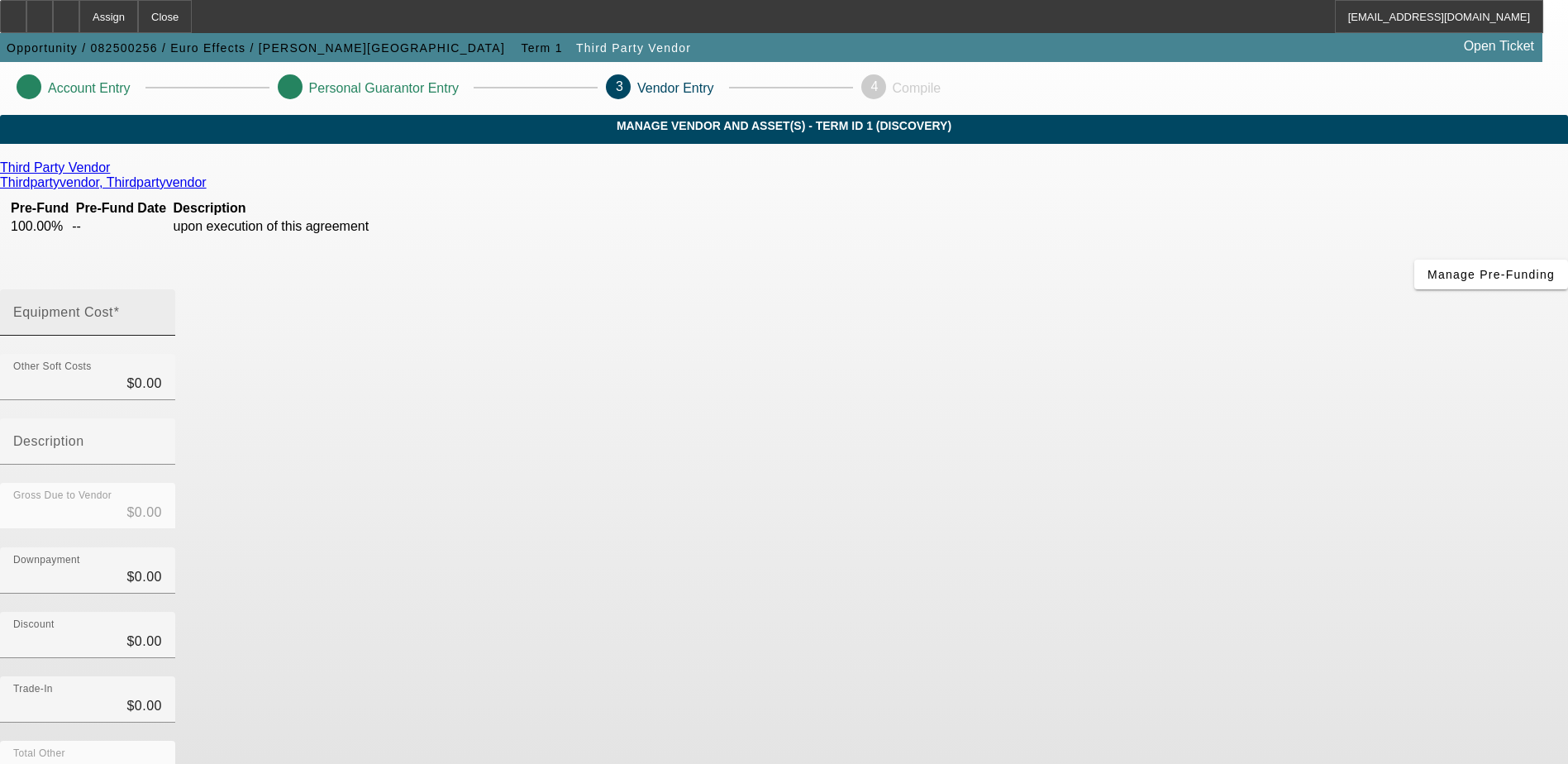
click at [162, 309] on input "Equipment Cost" at bounding box center [88, 319] width 148 height 20
type input "1"
type input "$1.00"
type input "15"
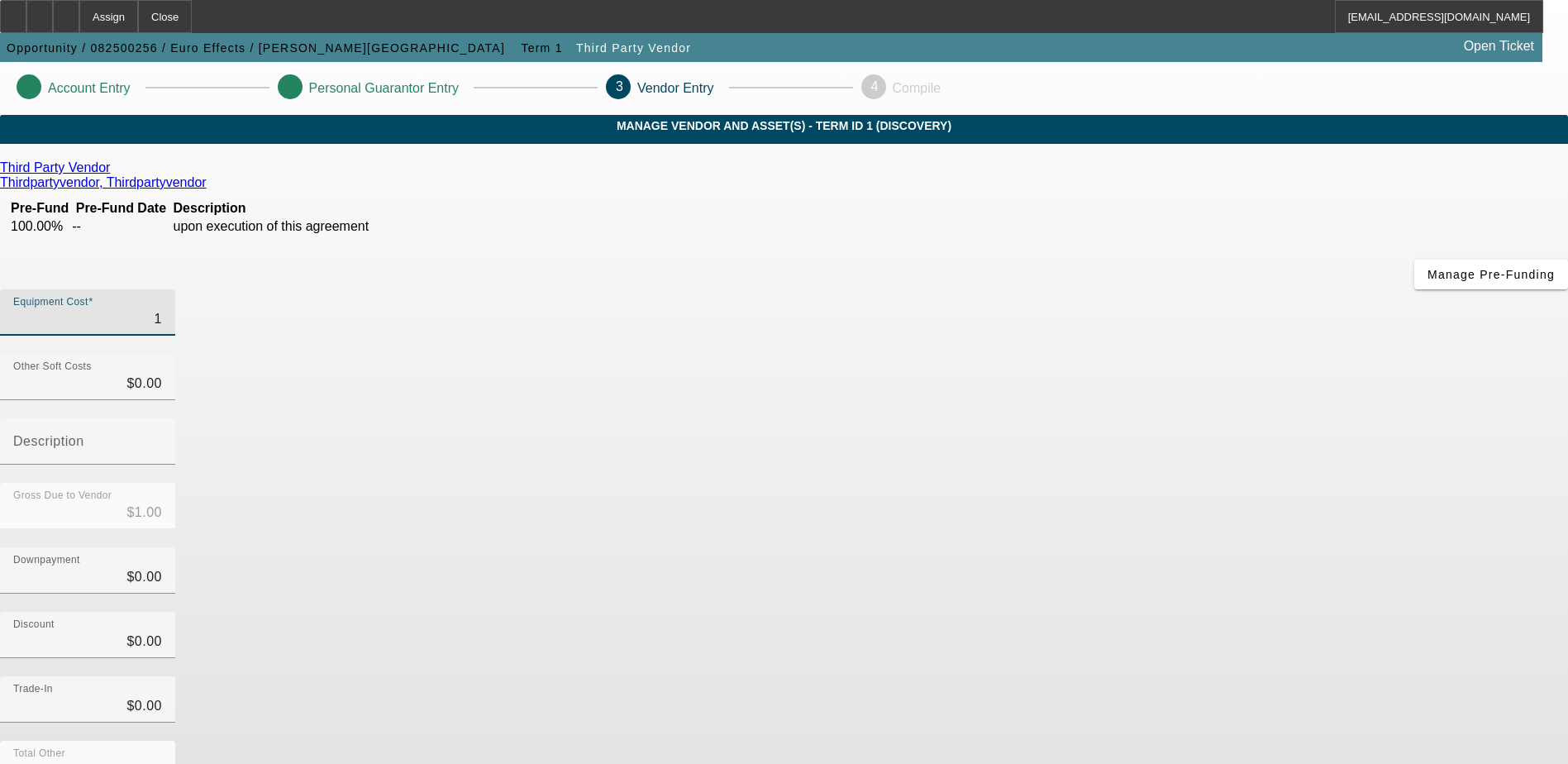
type input "$15.00"
type input "150"
type input "$150.00"
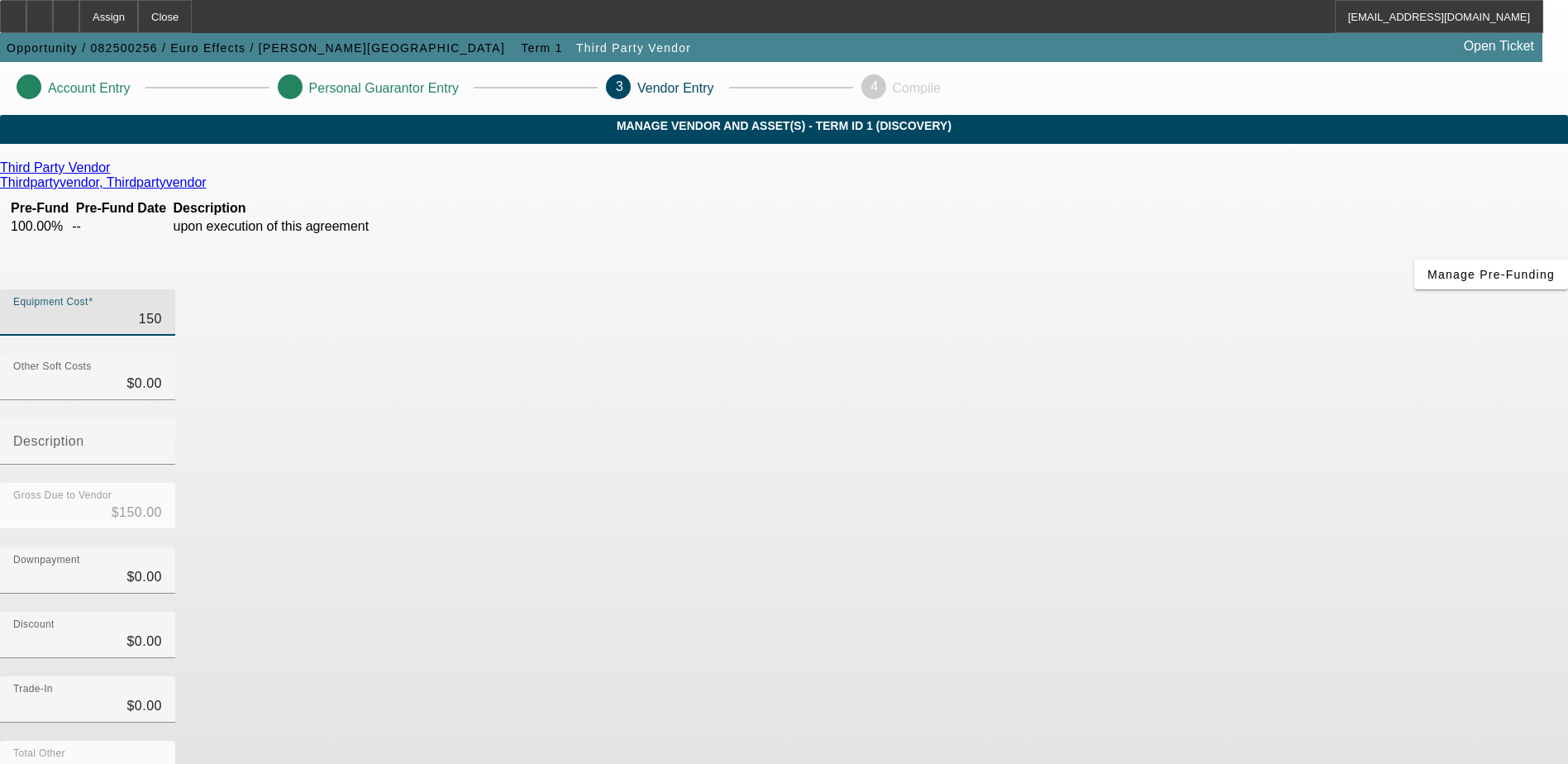
type input "1500"
type input "$1,500.00"
type input "15000"
type input "$15,000.00"
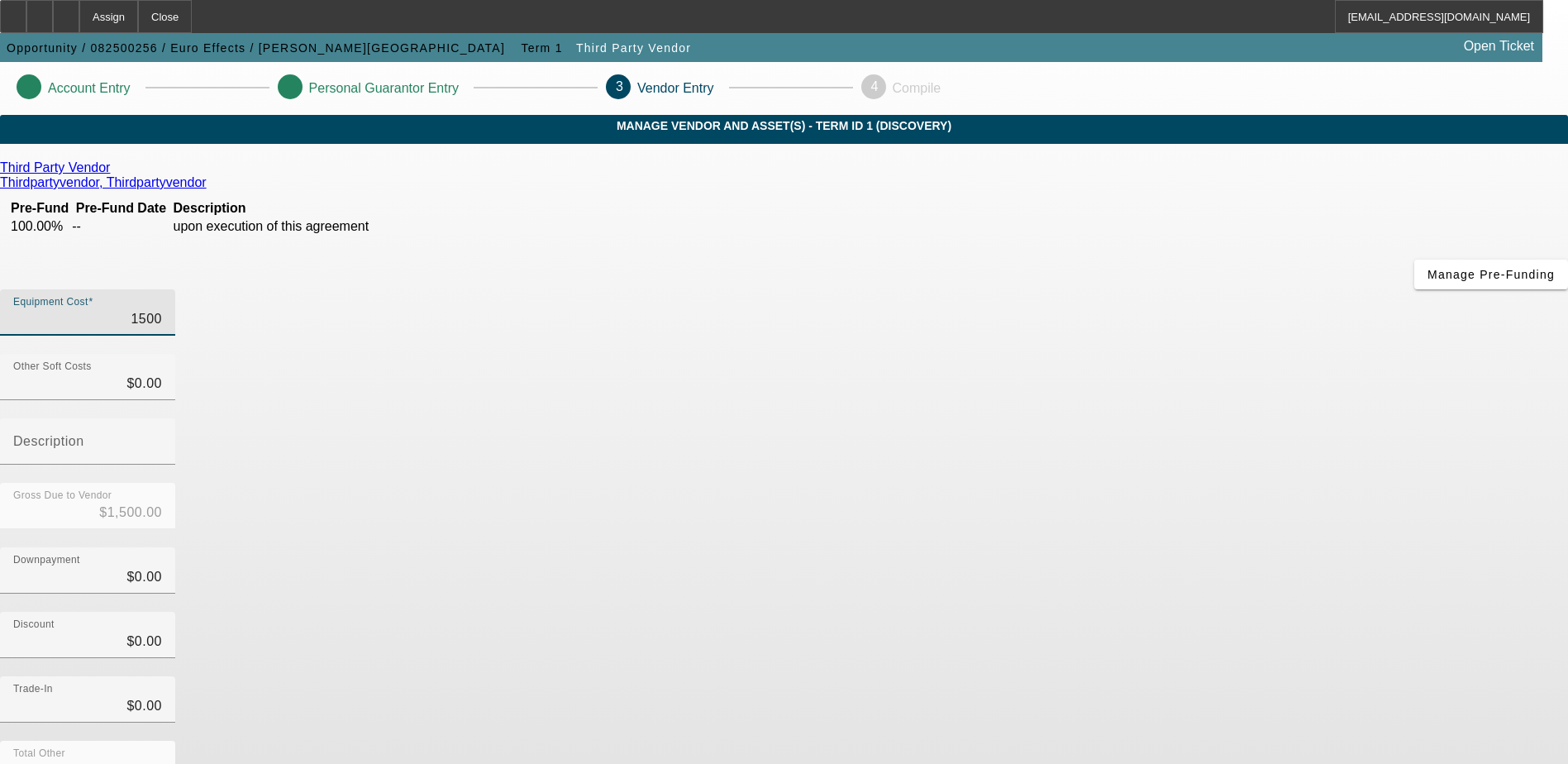
type input "$15,000.00"
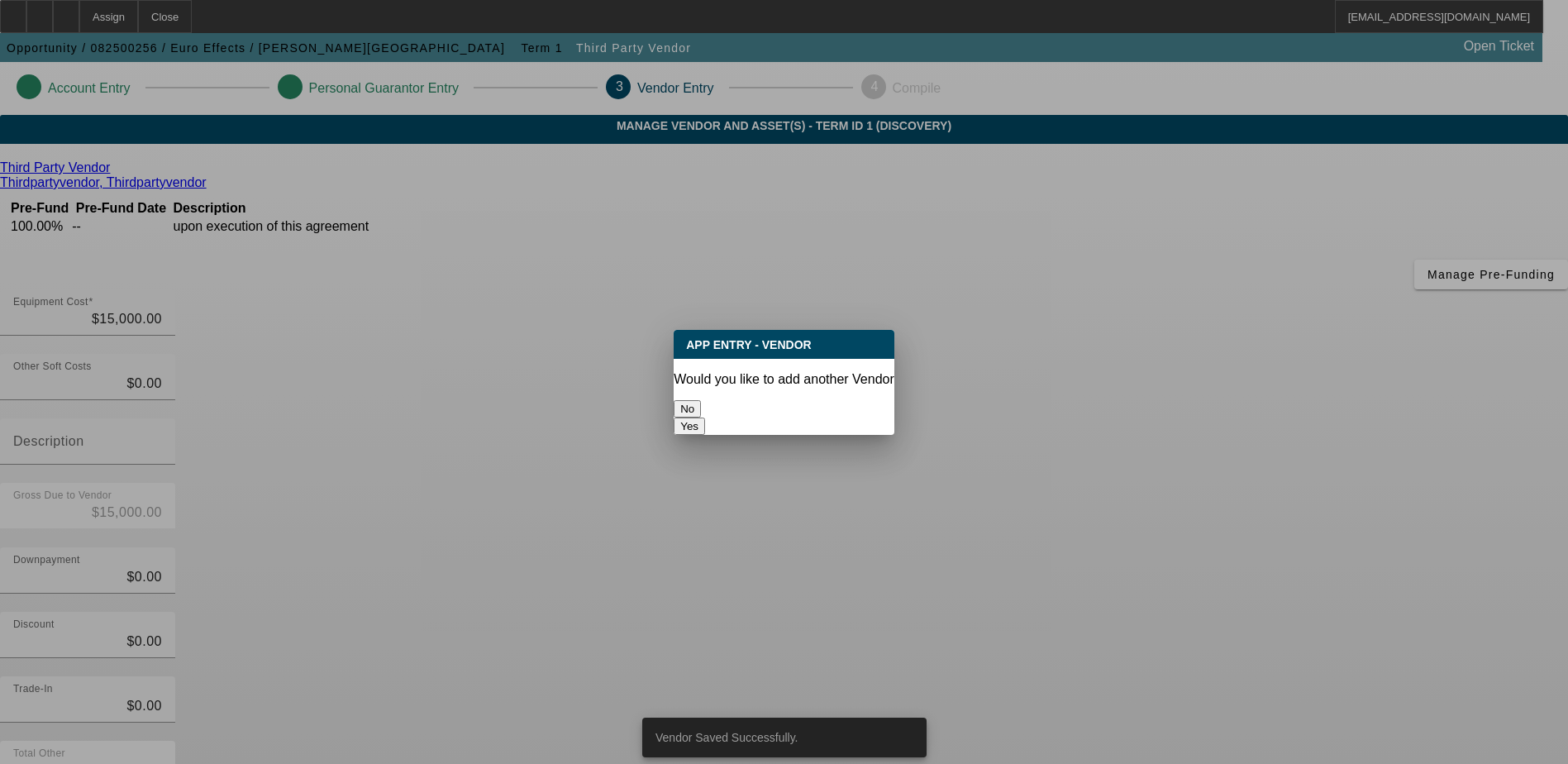
click at [701, 406] on button "No" at bounding box center [687, 409] width 28 height 18
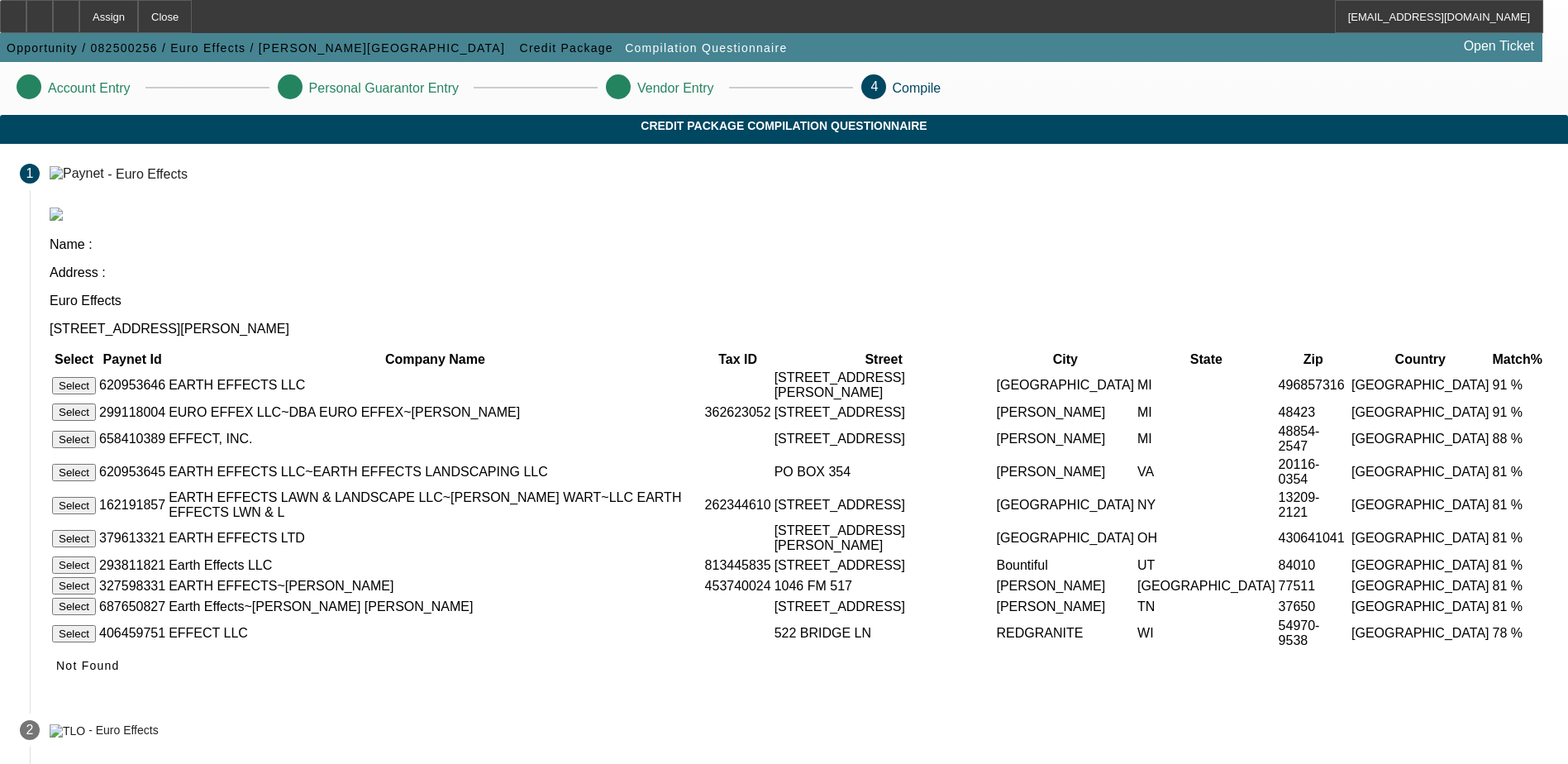
click at [96, 404] on button "Select" at bounding box center [73, 412] width 44 height 18
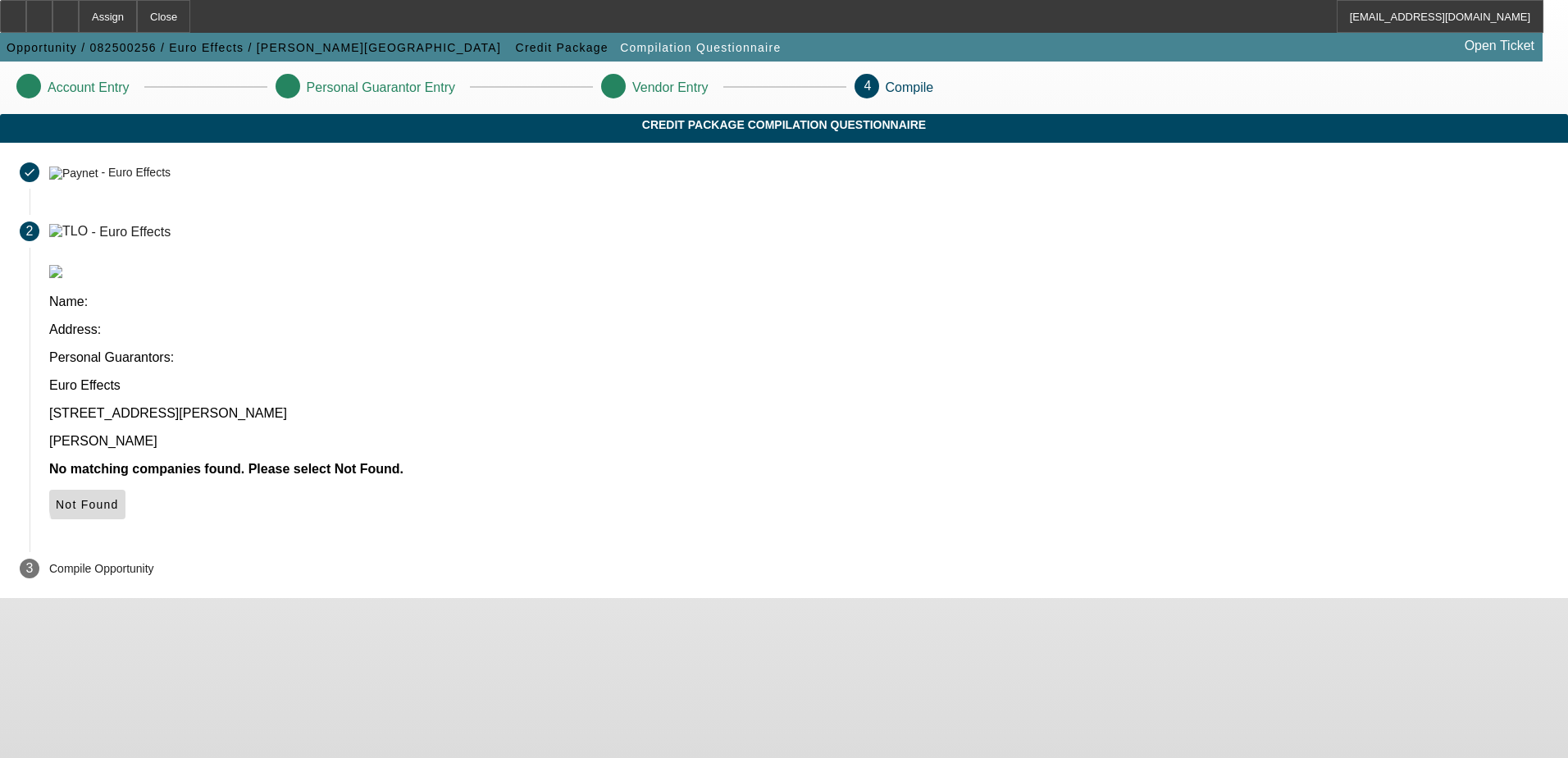
click at [119, 498] on span "Not Found" at bounding box center [87, 505] width 63 height 13
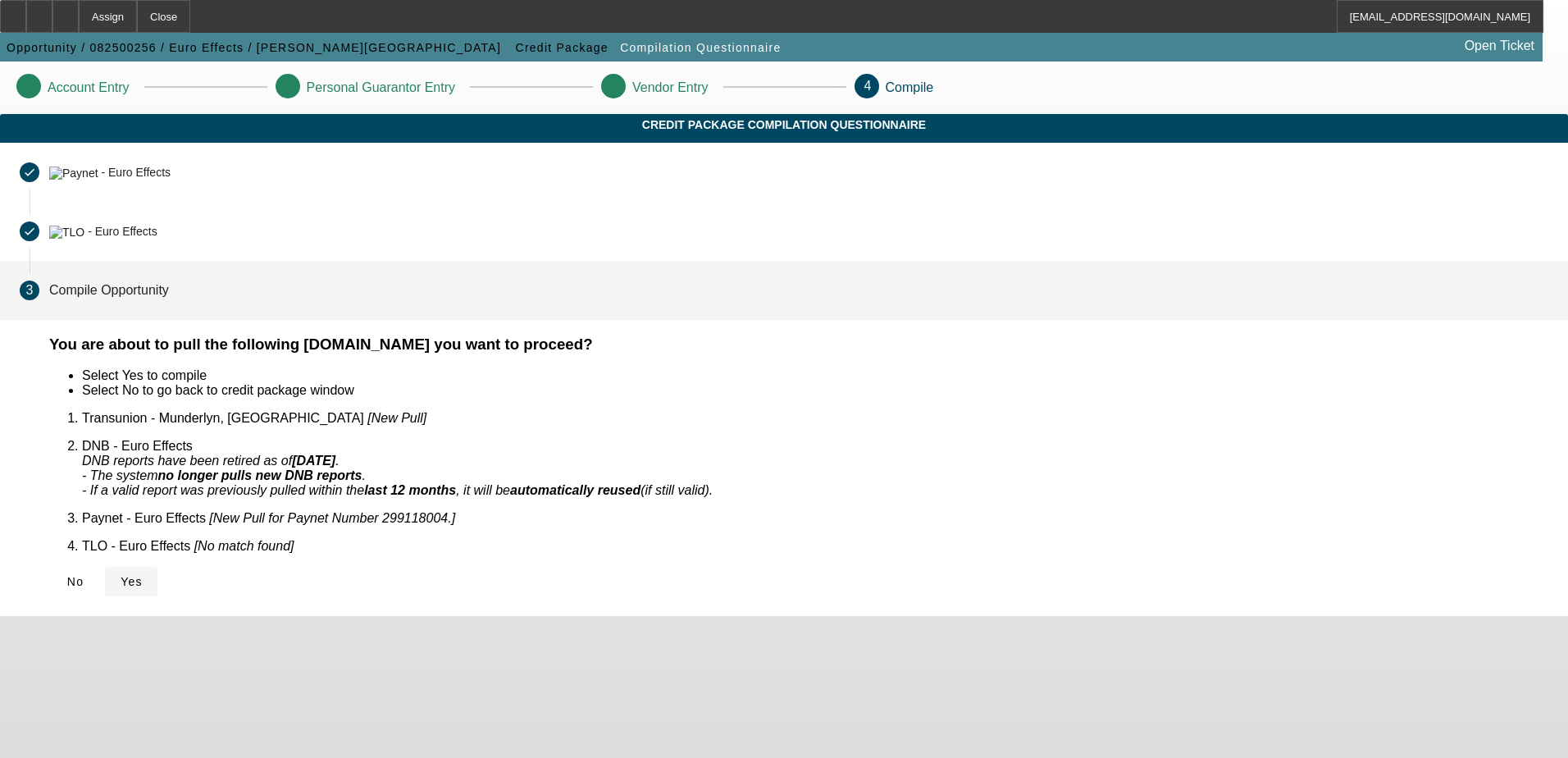
click at [121, 575] on icon at bounding box center [121, 582] width 0 height 13
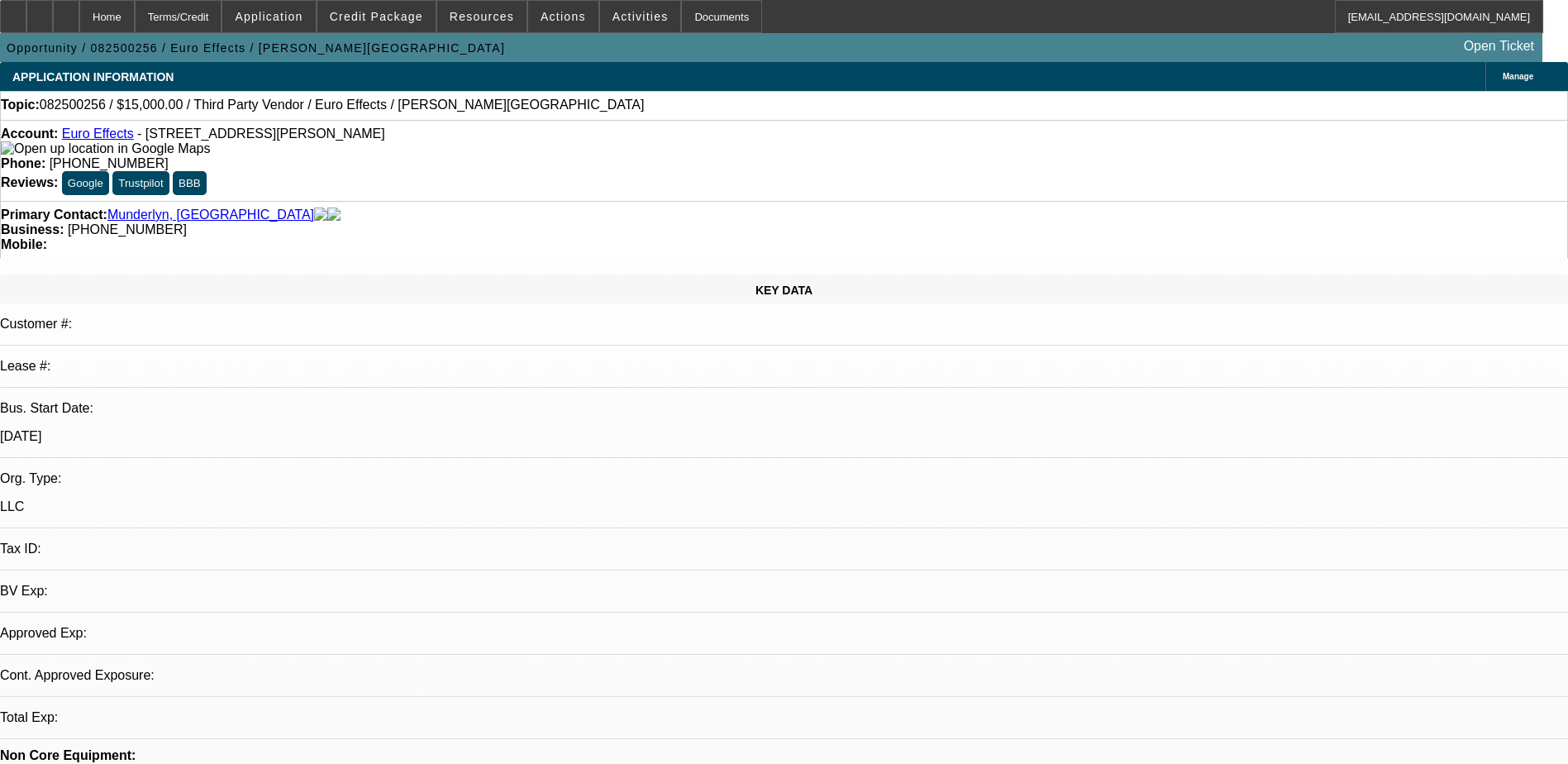
select select "0"
select select "2"
select select "0.1"
select select "1"
select select "2"
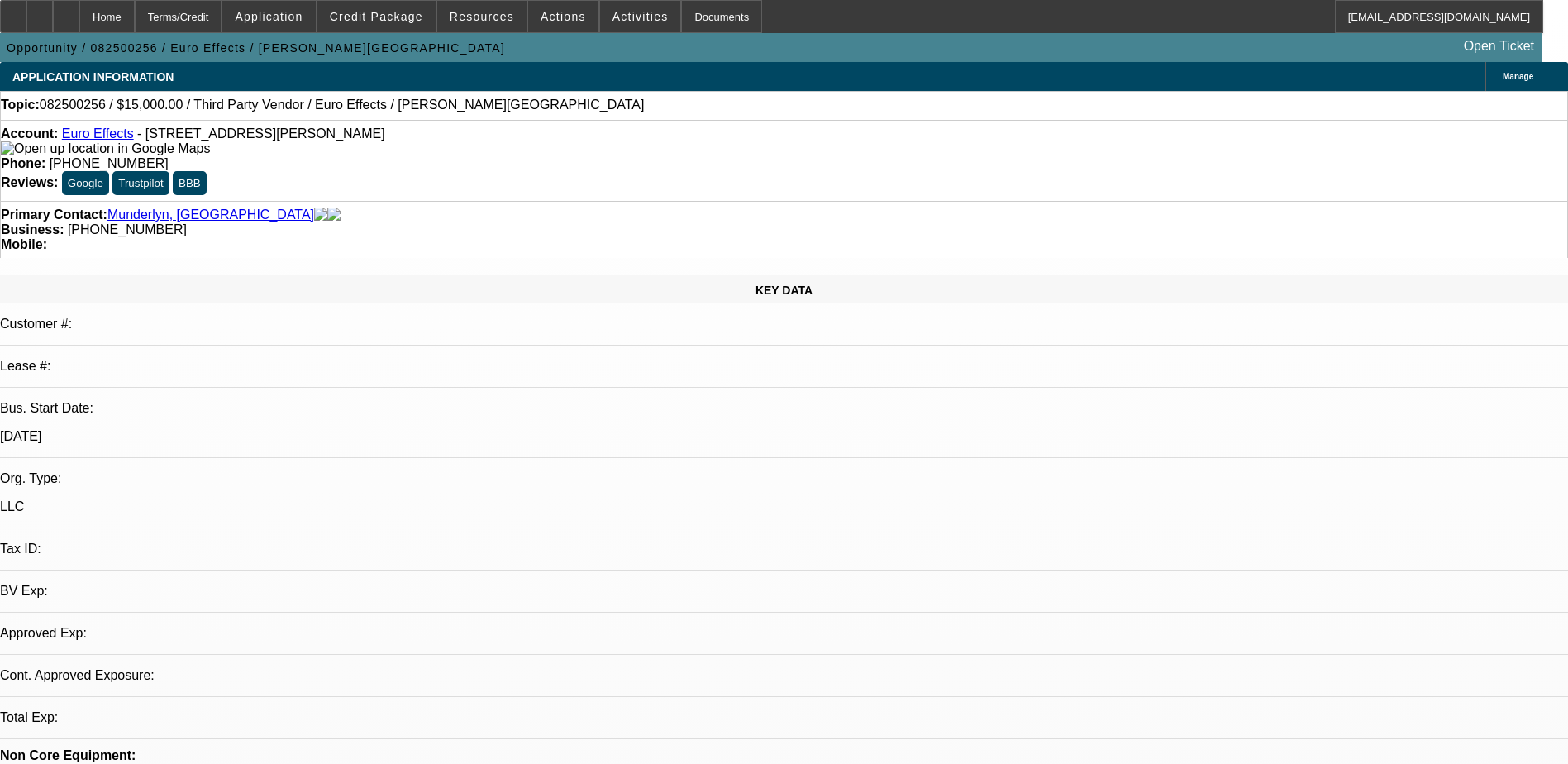
select select "4"
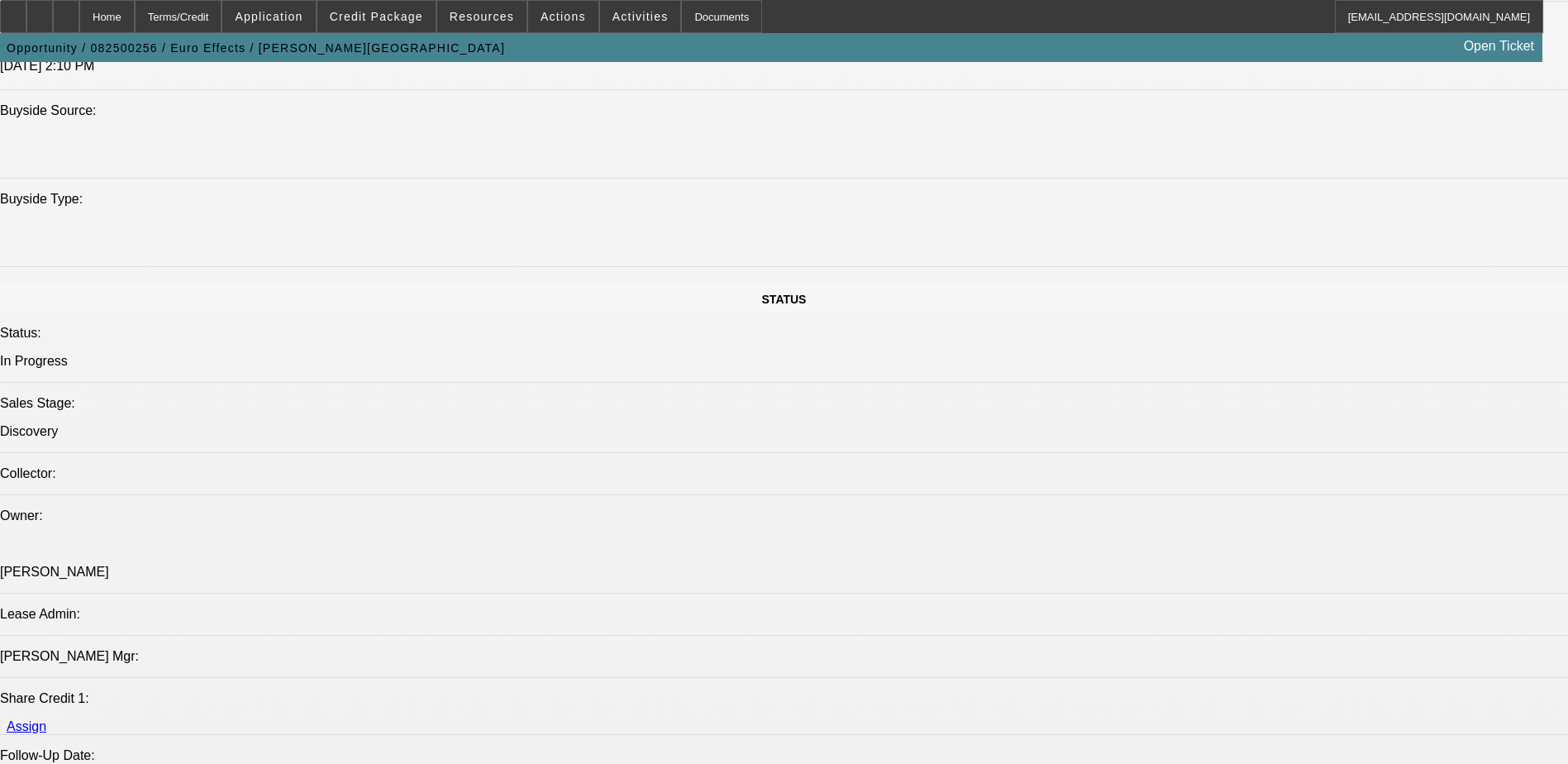
scroll to position [1571, 0]
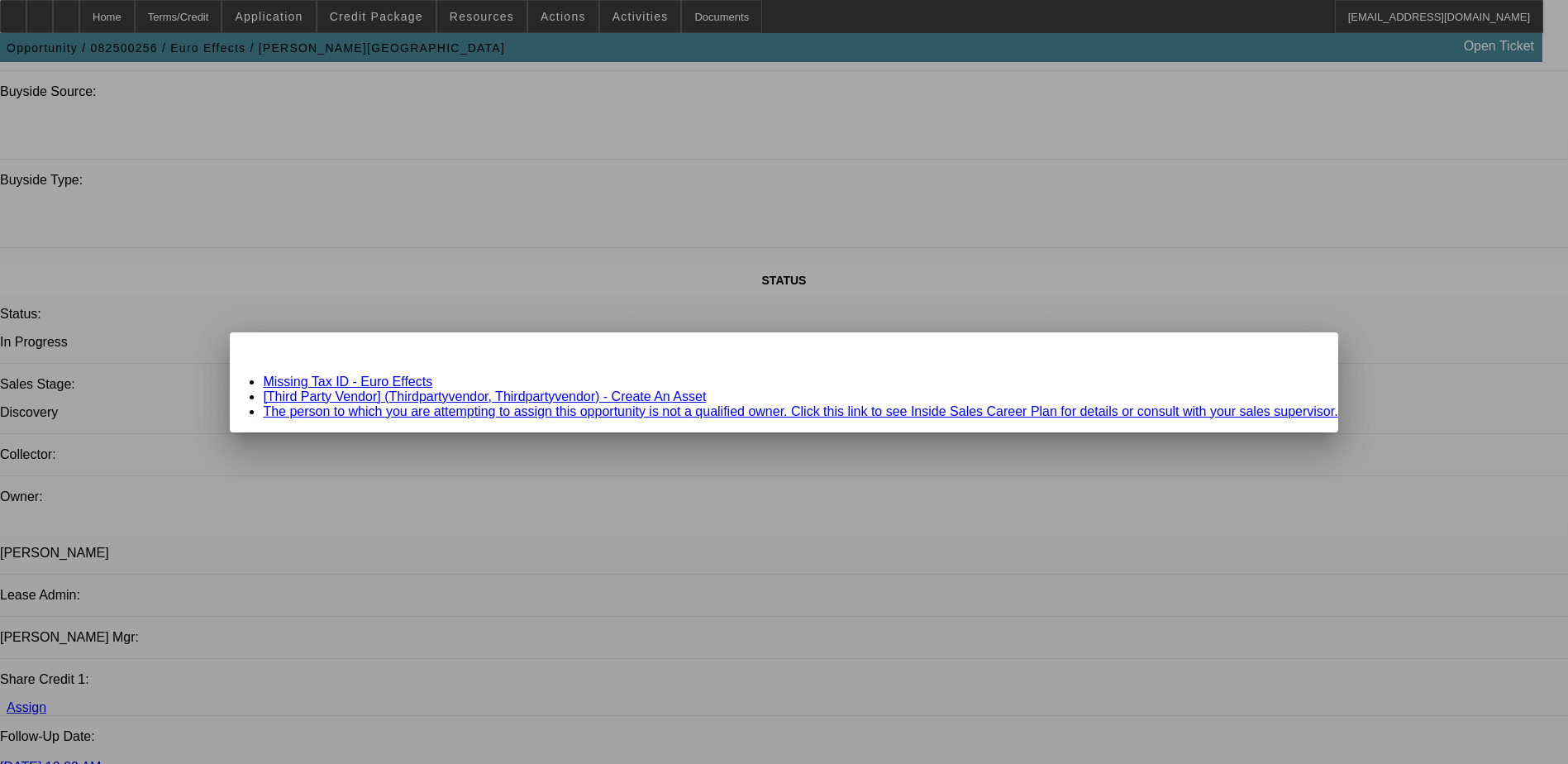
click at [671, 393] on link "[Third Party Vendor] (Thirdpartyvendor, Thirdpartyvendor) - Create An Asset" at bounding box center [484, 396] width 443 height 14
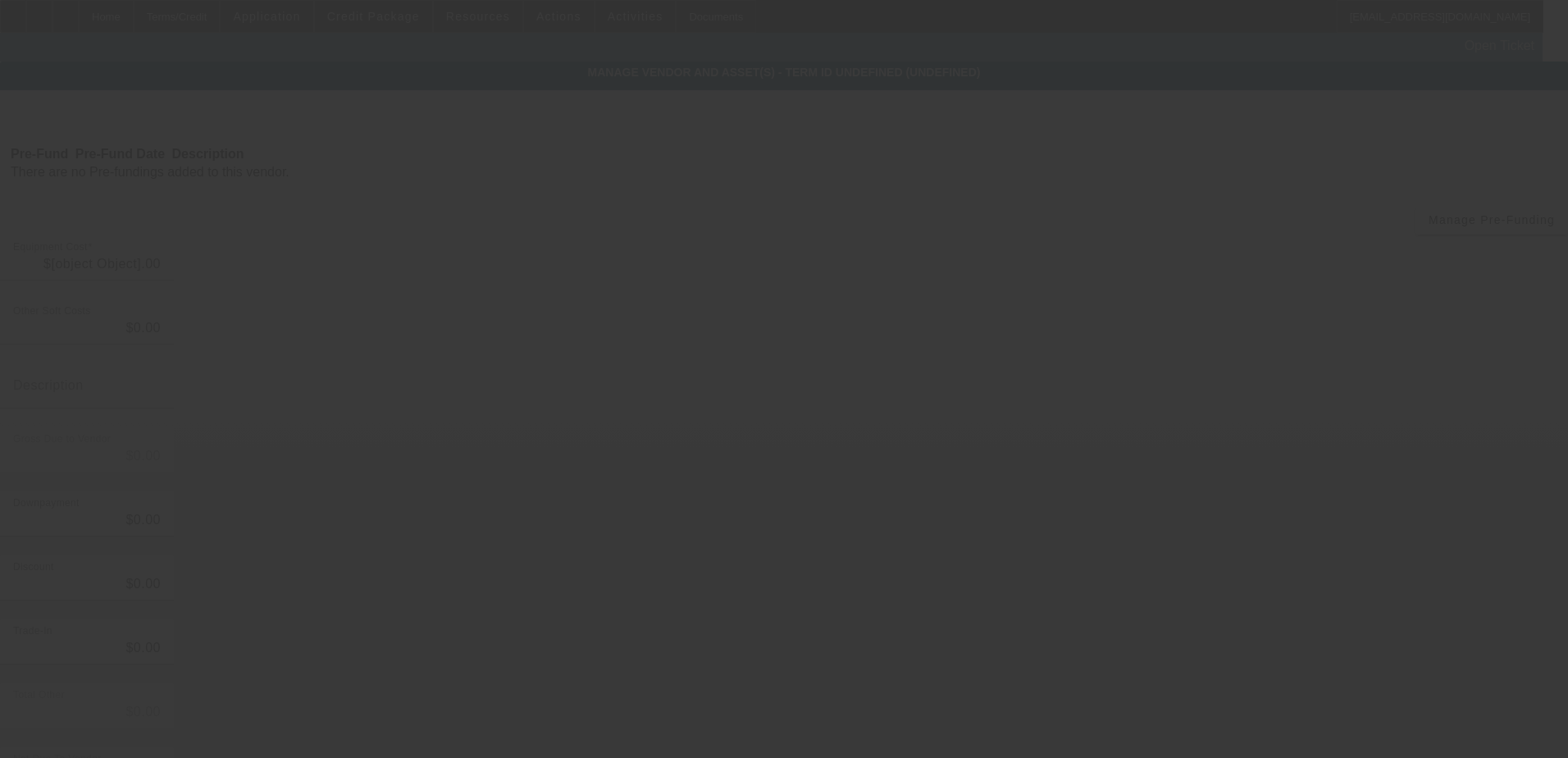
type input "$15,000.00"
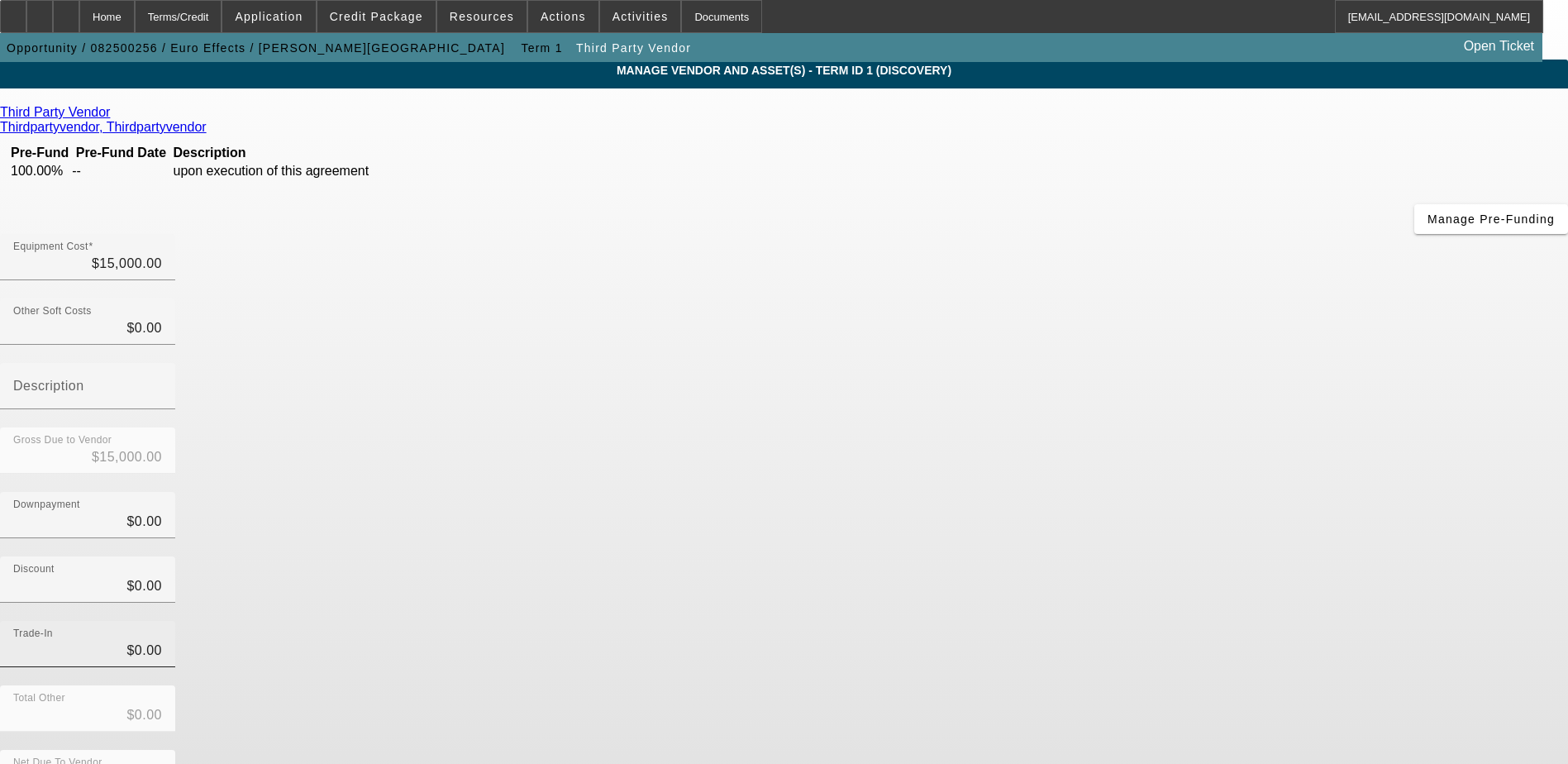
scroll to position [5, 0]
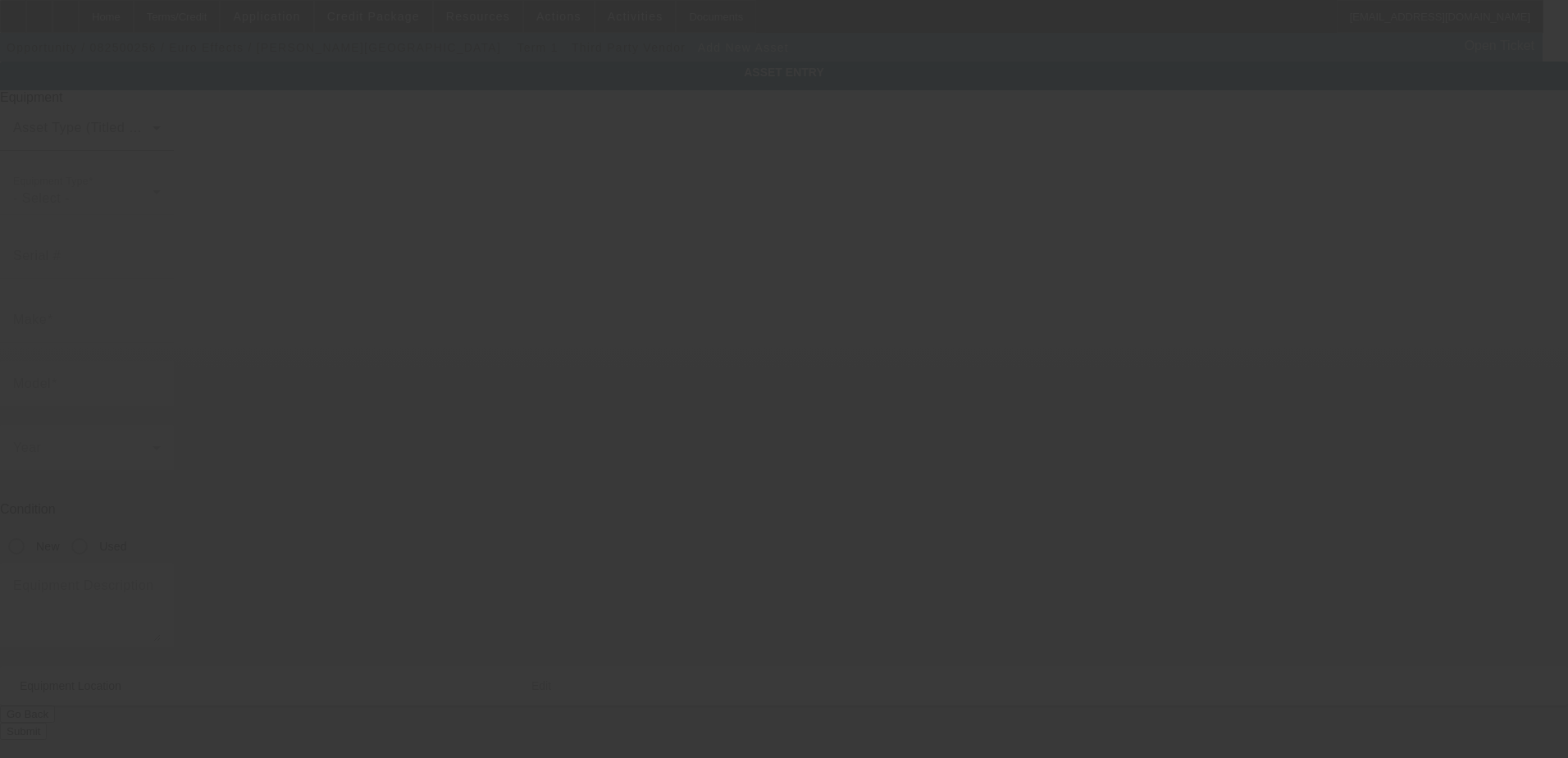
type input "[STREET_ADDRESS][PERSON_NAME]"
type input "Flint"
type input "48532"
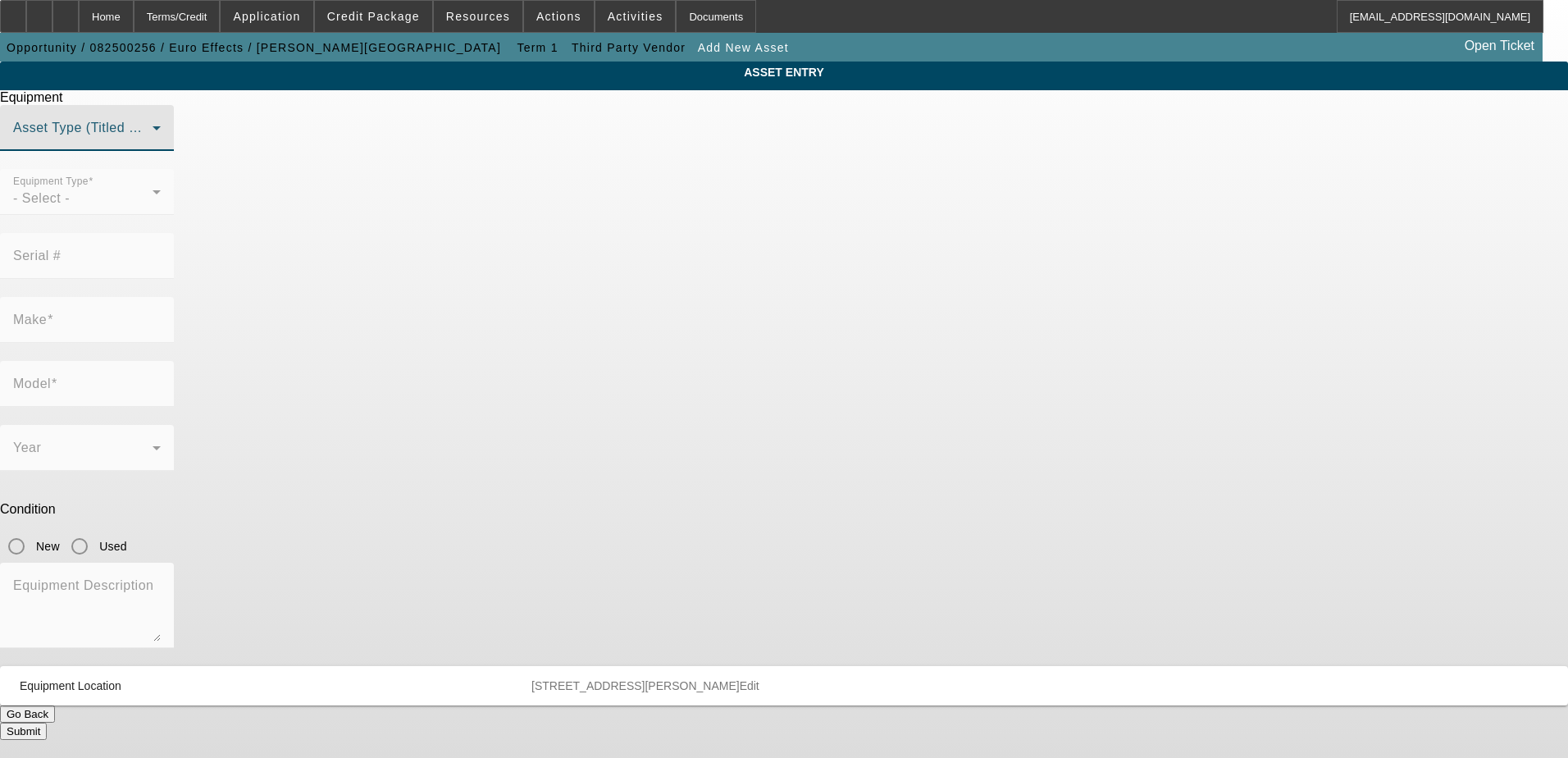
click at [152, 144] on span at bounding box center [83, 135] width 139 height 20
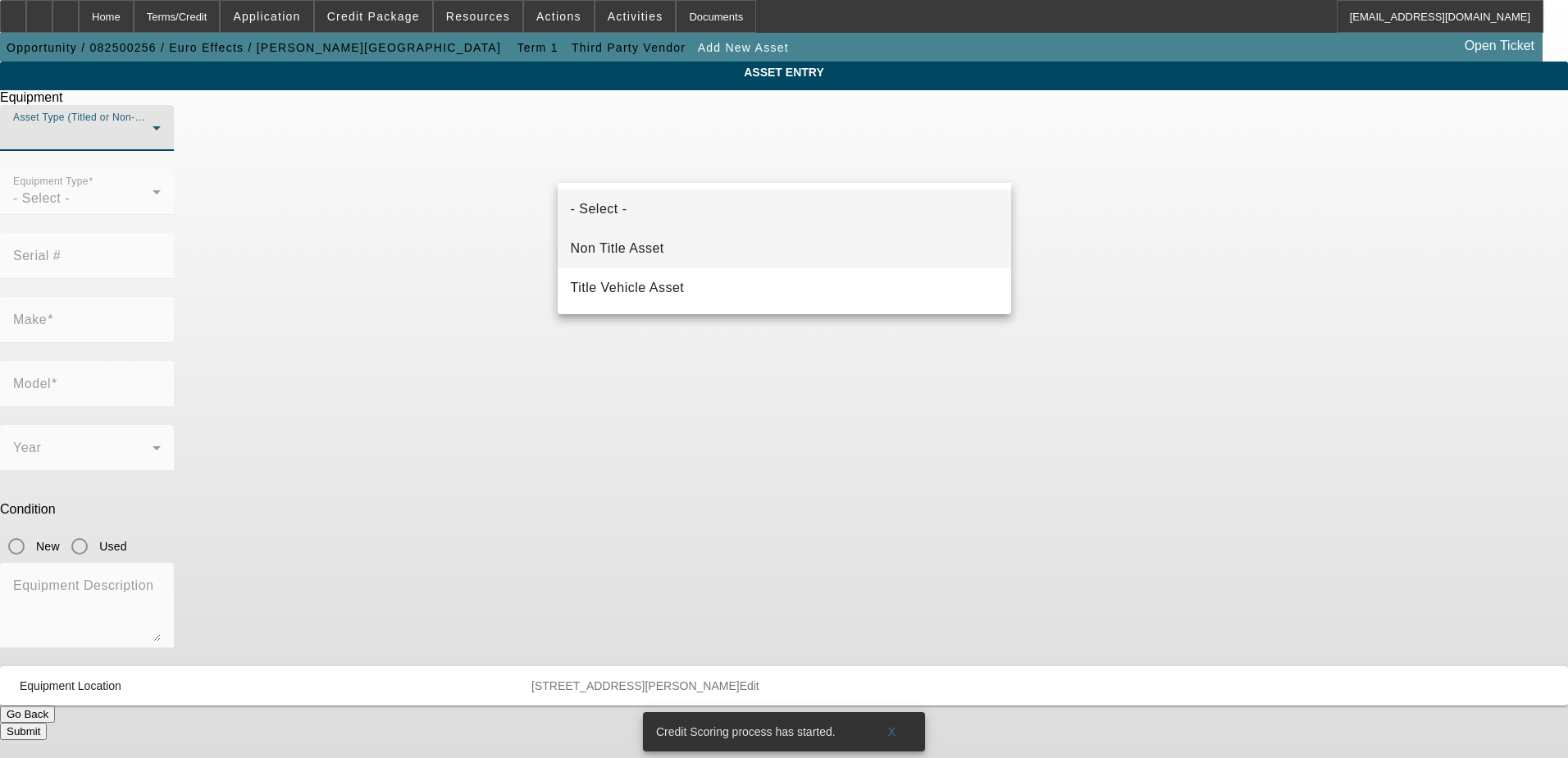
click at [713, 261] on mat-option "Non Title Asset" at bounding box center [784, 248] width 453 height 40
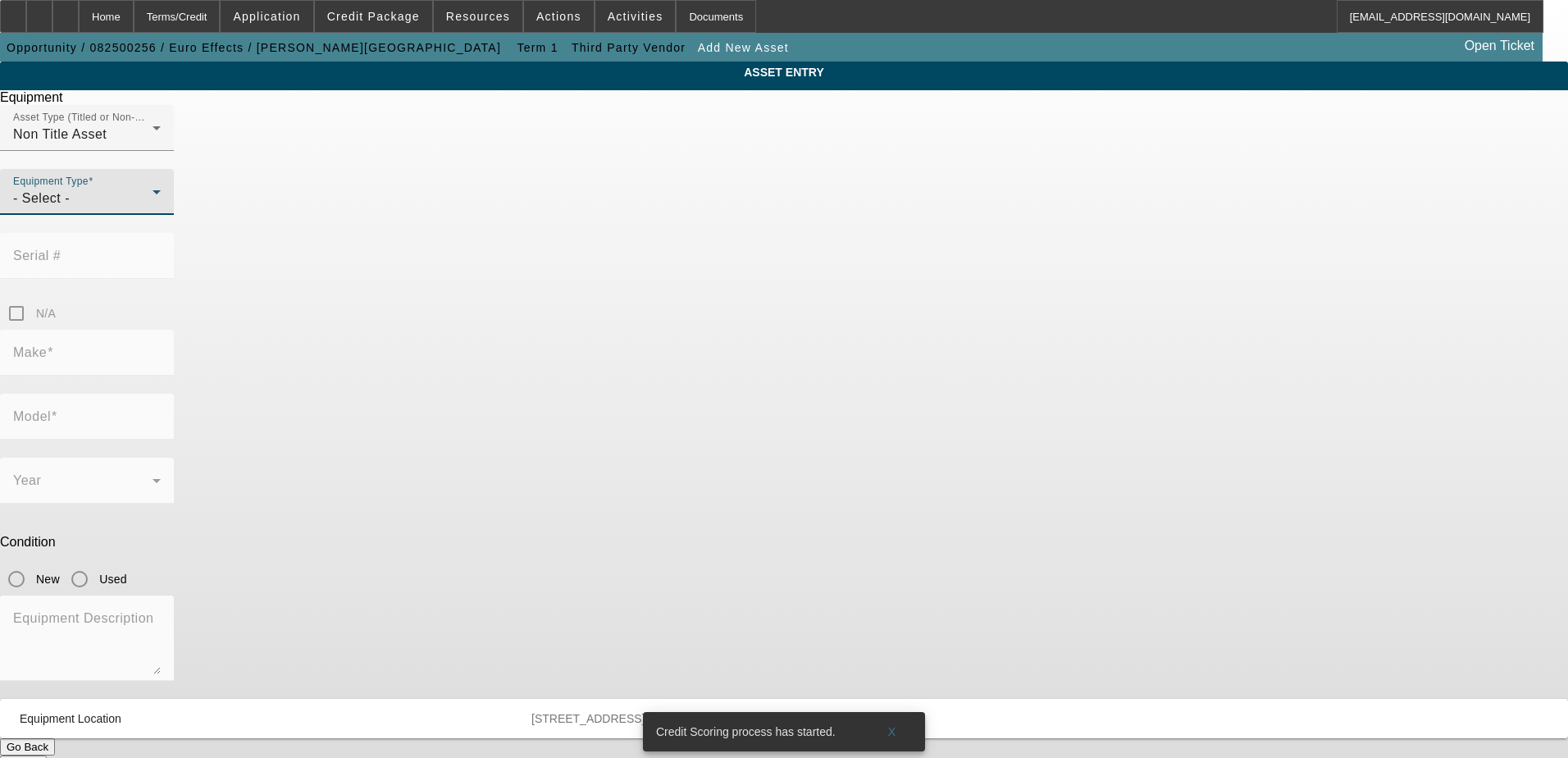
click at [152, 209] on div "- Select -" at bounding box center [83, 199] width 139 height 20
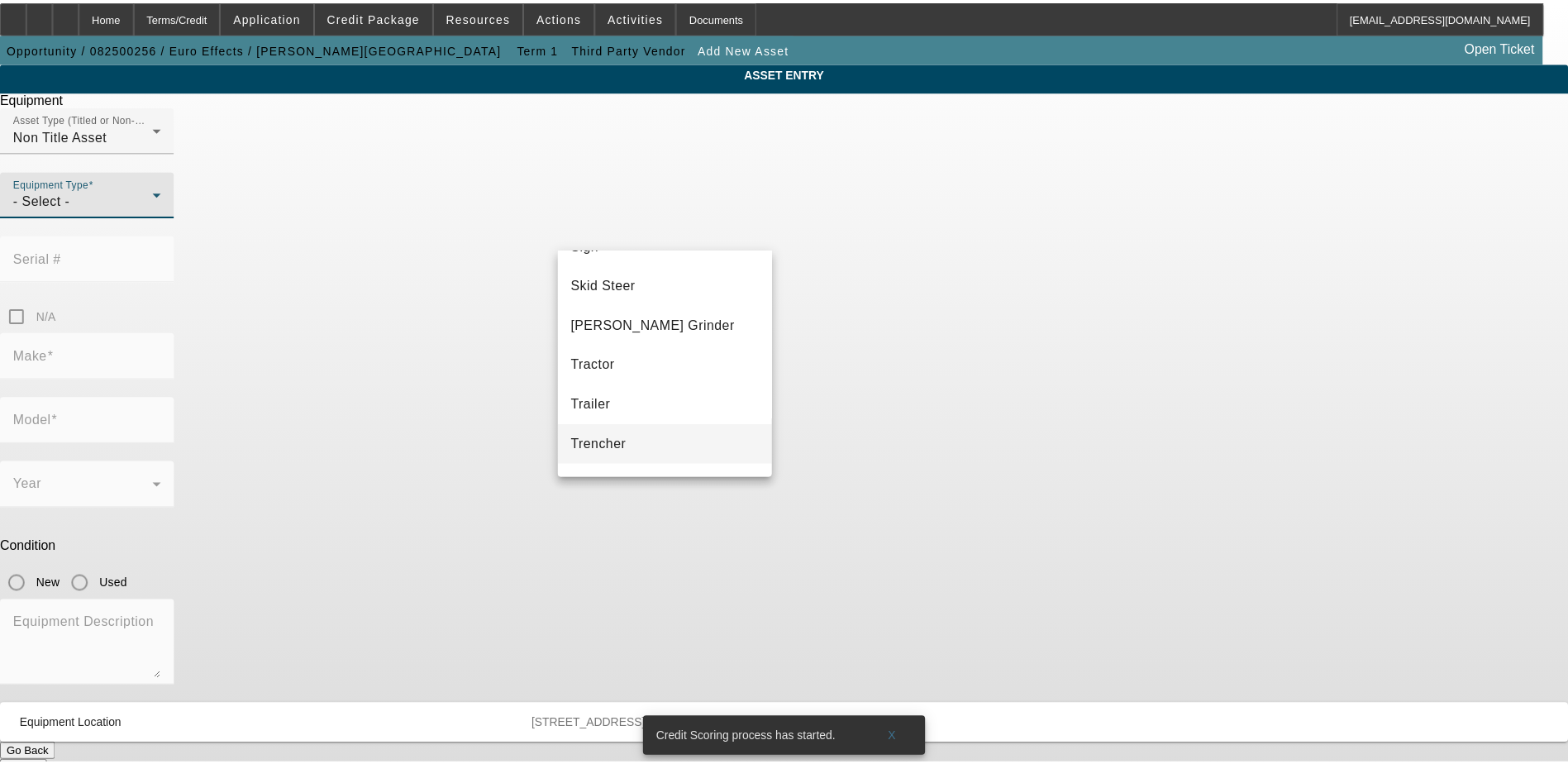
scroll to position [496, 0]
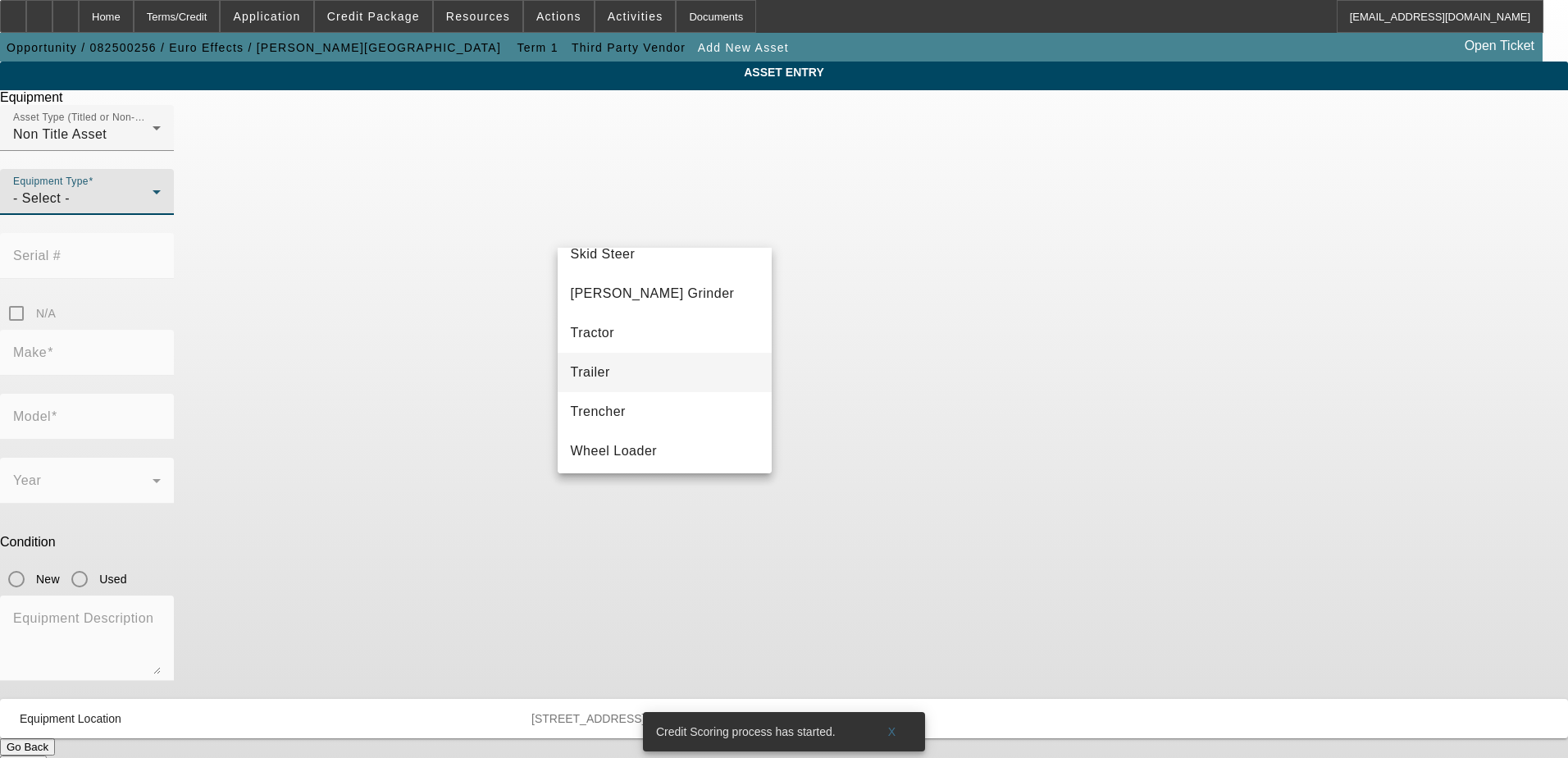
click at [650, 376] on mat-option "Trailer" at bounding box center [665, 372] width 215 height 40
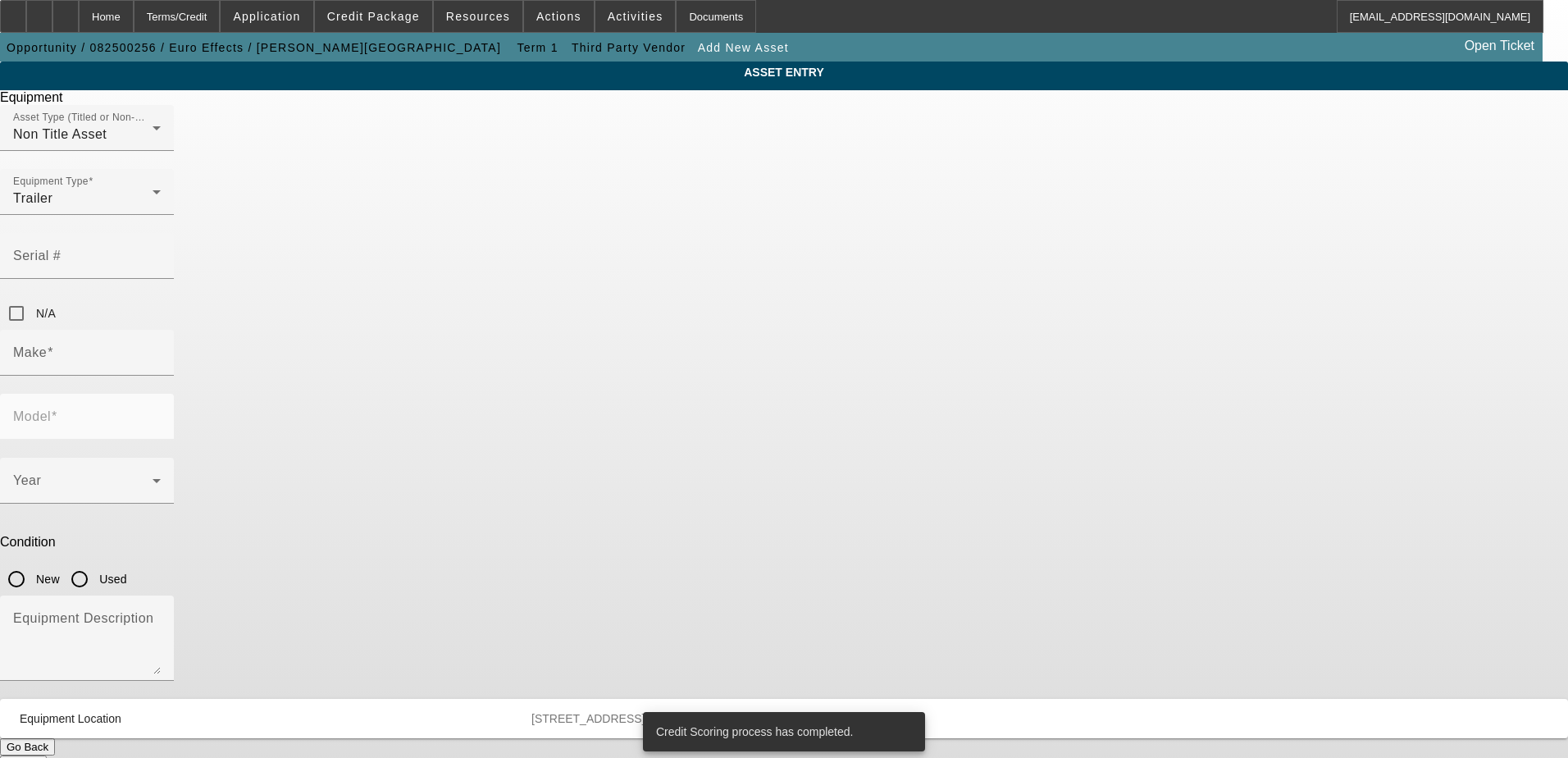
drag, startPoint x: 855, startPoint y: 579, endPoint x: 876, endPoint y: 371, distance: 209.1
click at [876, 372] on div "Equipment Asset Type (Titled or Non-Titled) Non Title Asset Equipment Type Trai…" at bounding box center [784, 431] width 1592 height 683
click at [96, 563] on input "Used" at bounding box center [79, 579] width 33 height 33
radio input "true"
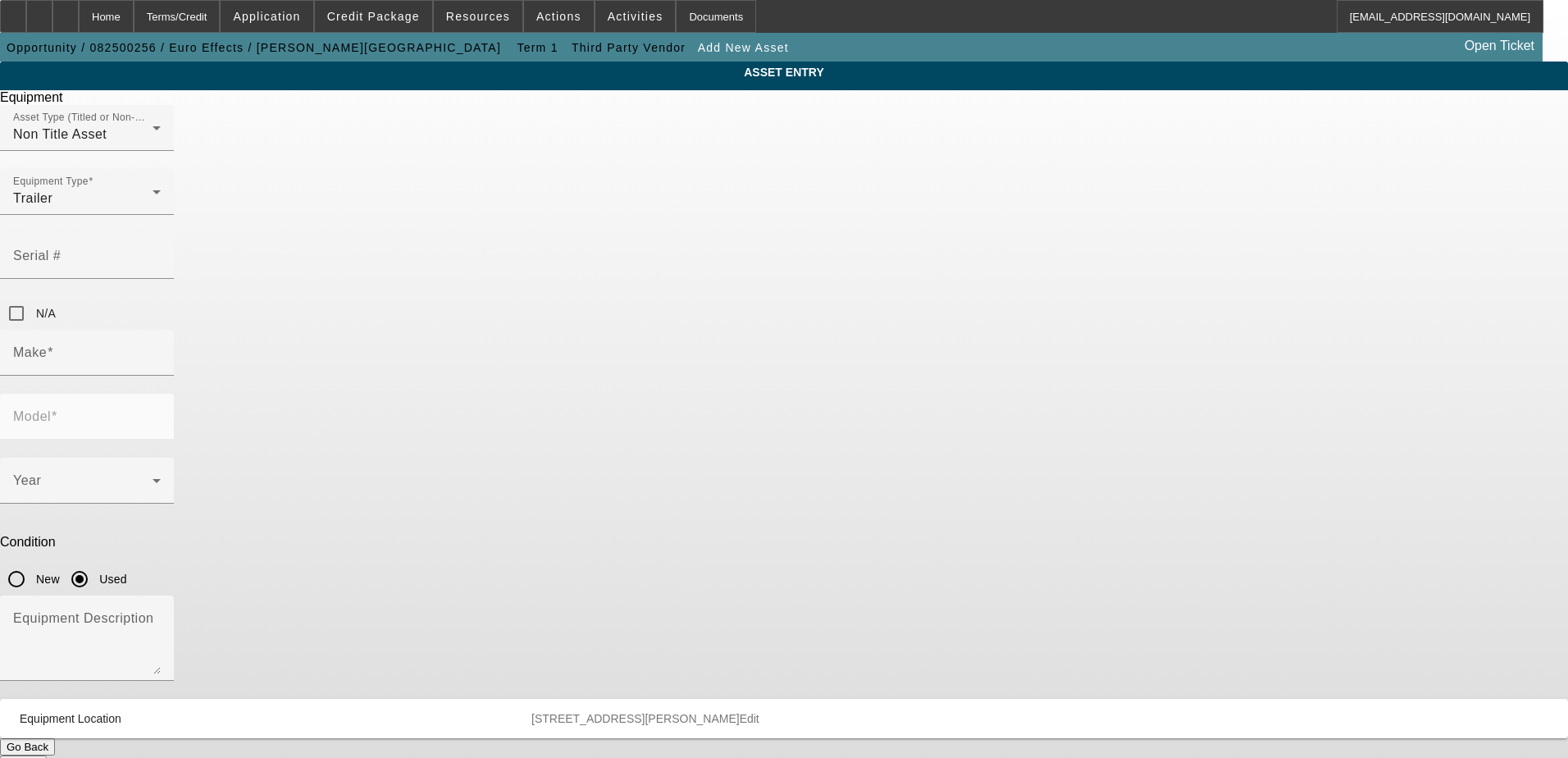
click at [46, 756] on button "Submit" at bounding box center [23, 764] width 46 height 17
click at [161, 376] on mat-error "Required." at bounding box center [87, 385] width 147 height 18
click at [161, 349] on input "Make" at bounding box center [87, 359] width 147 height 20
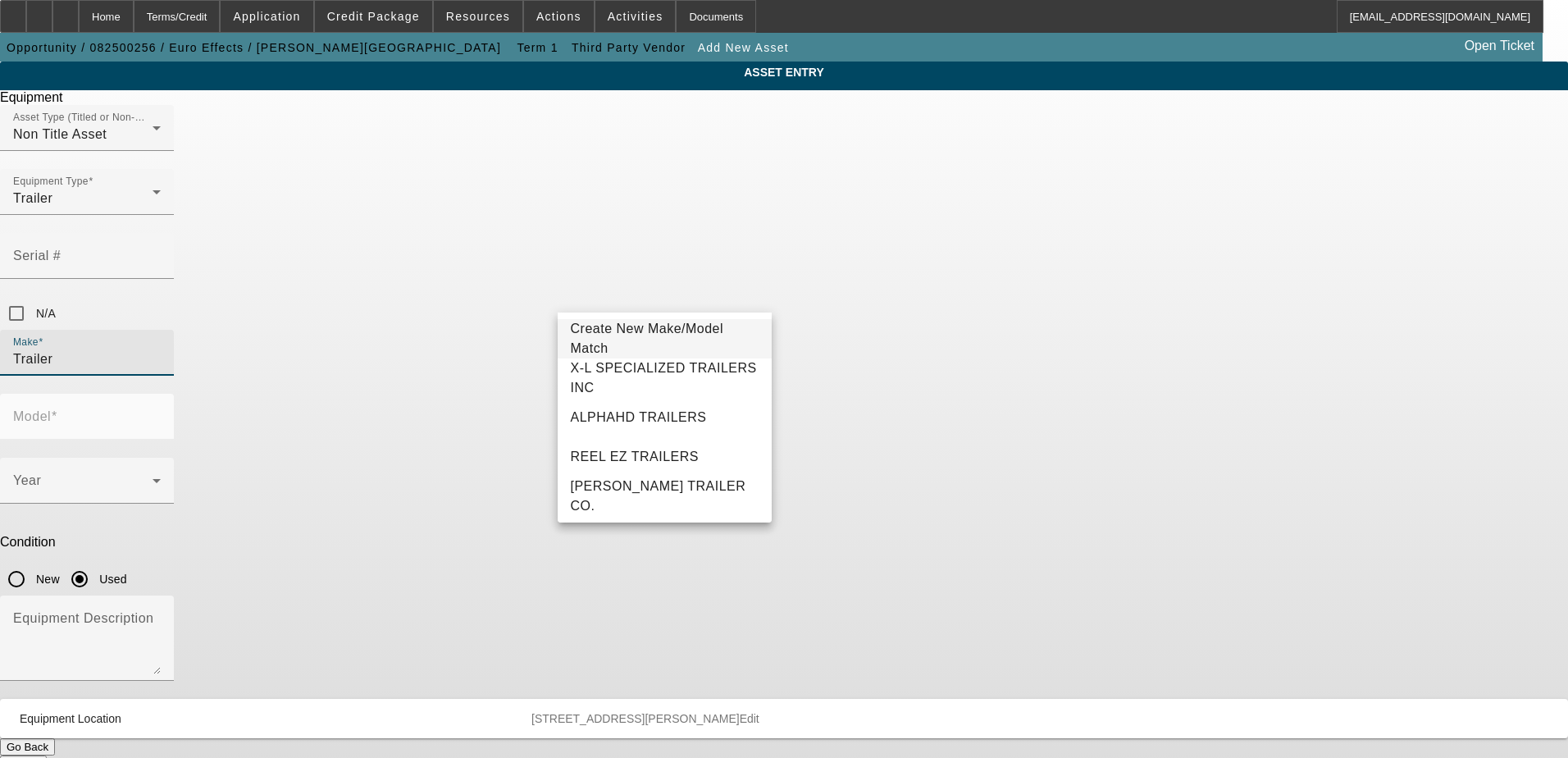
type input "Trailer"
click at [1163, 330] on div "ASSET ENTRY Equipment Asset Type (Titled or Non-Titled) Non Title Asset Equipme…" at bounding box center [784, 416] width 1568 height 711
drag, startPoint x: 679, startPoint y: 297, endPoint x: 335, endPoint y: 297, distance: 344.0
click at [335, 297] on div "ASSET ENTRY Equipment Asset Type (Titled or Non-Titled) Non Title Asset Equipme…" at bounding box center [784, 416] width 1568 height 711
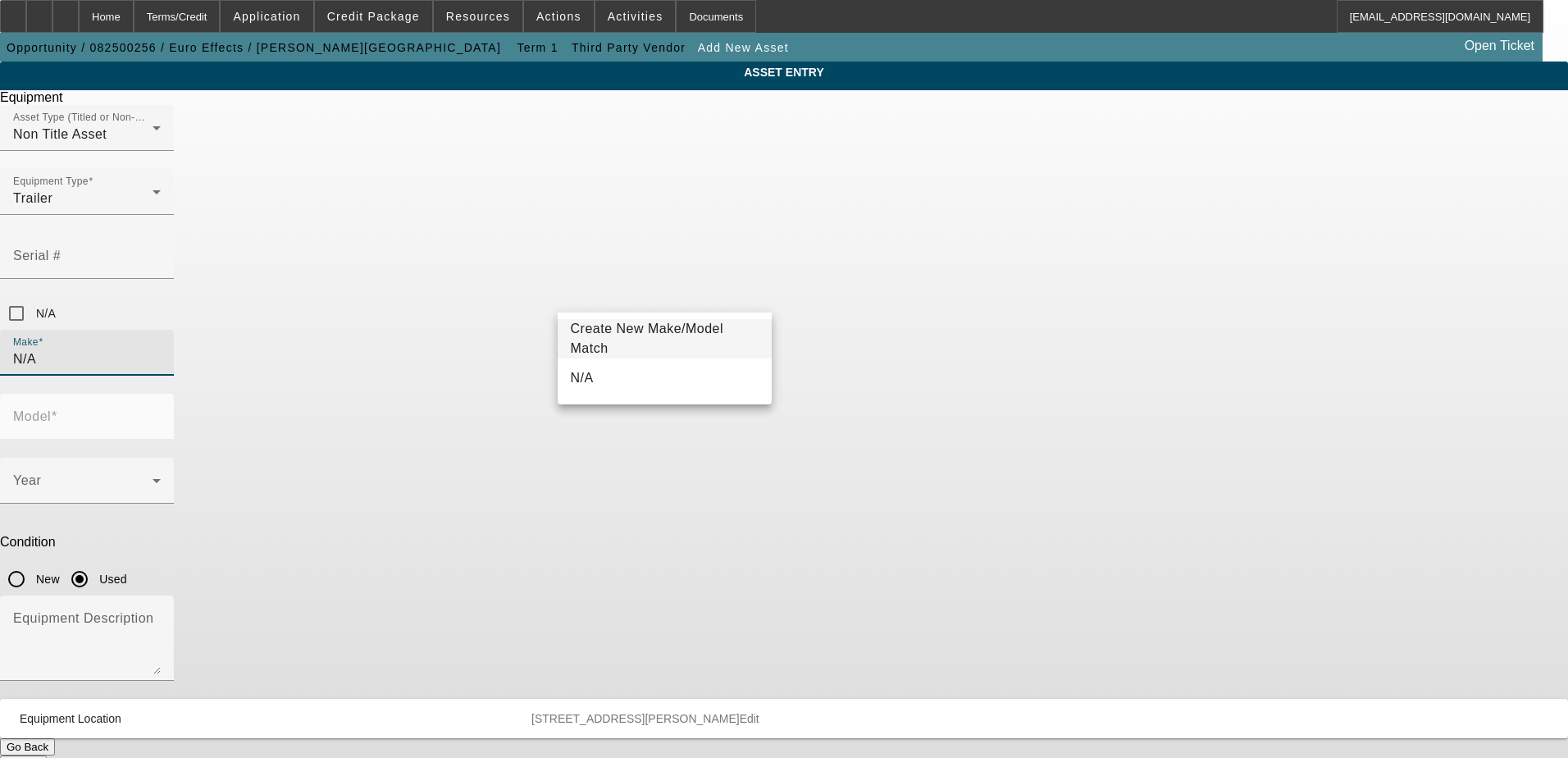
type input "N/A"
click at [46, 756] on button "Submit" at bounding box center [23, 764] width 46 height 17
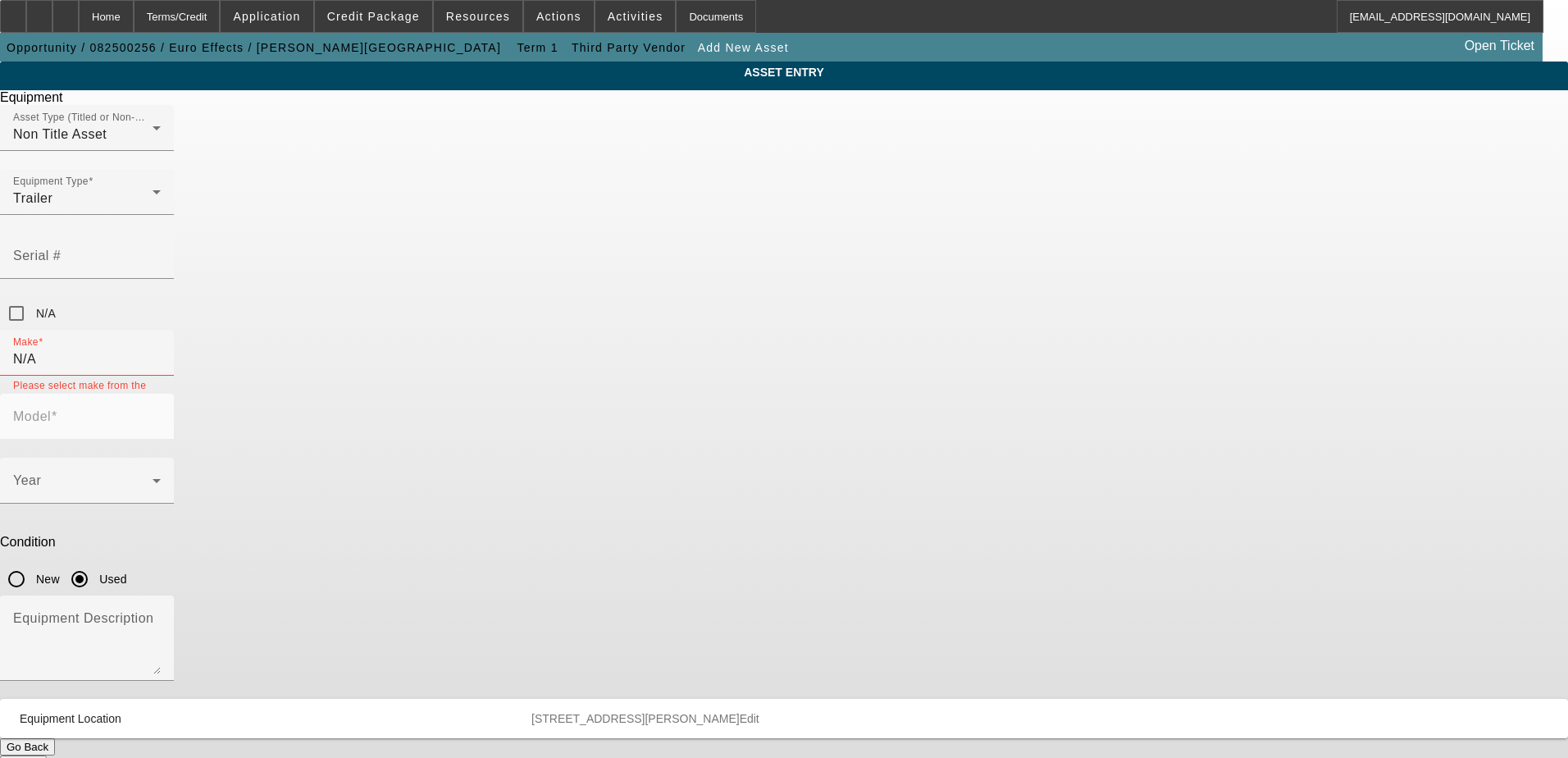
click at [46, 756] on button "Submit" at bounding box center [23, 764] width 46 height 17
click at [55, 738] on button "Go Back" at bounding box center [27, 746] width 55 height 17
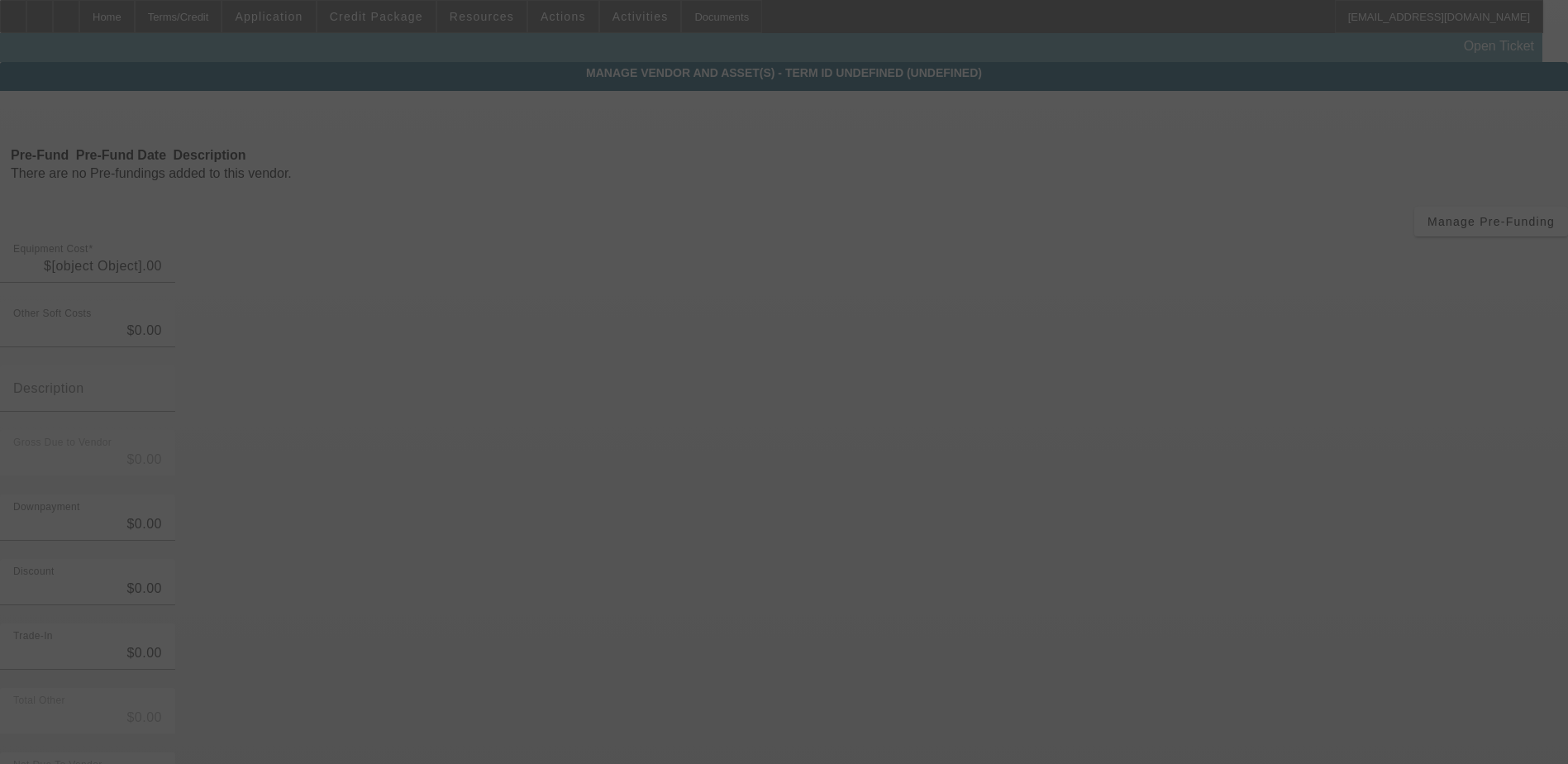
type input "$15,000.00"
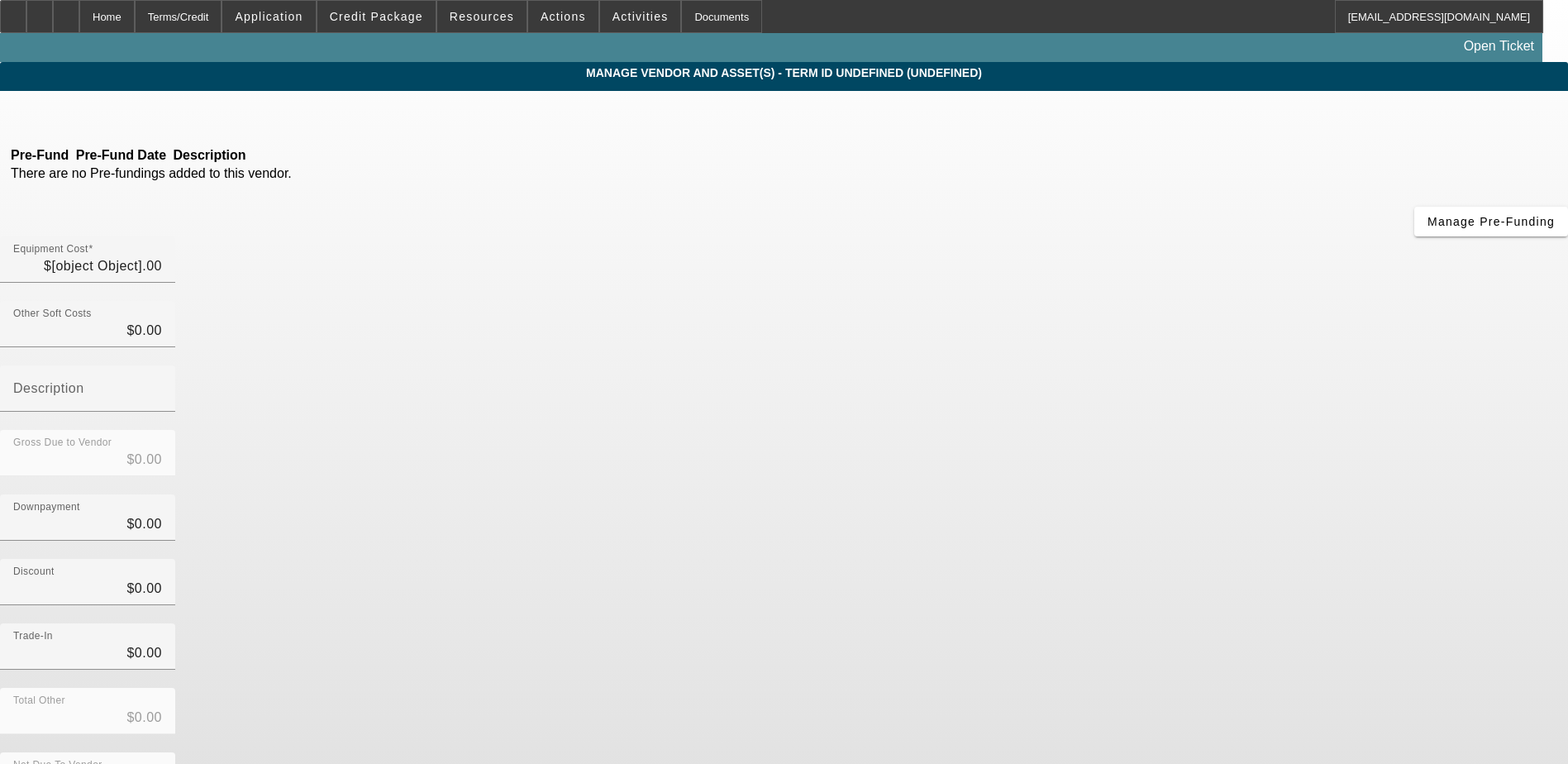
type input "$15,000.00"
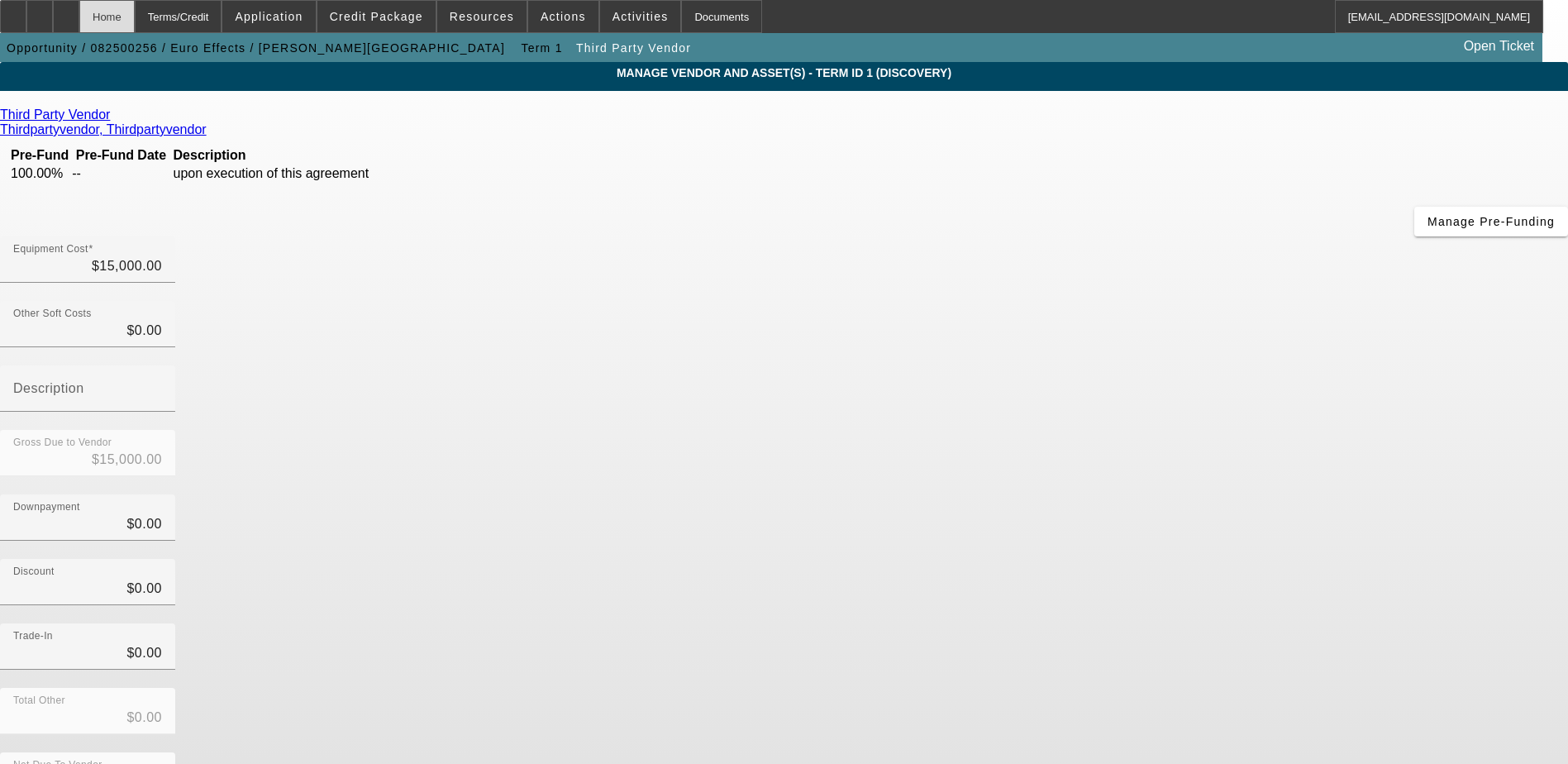
click at [135, 11] on div "Home" at bounding box center [107, 17] width 55 height 33
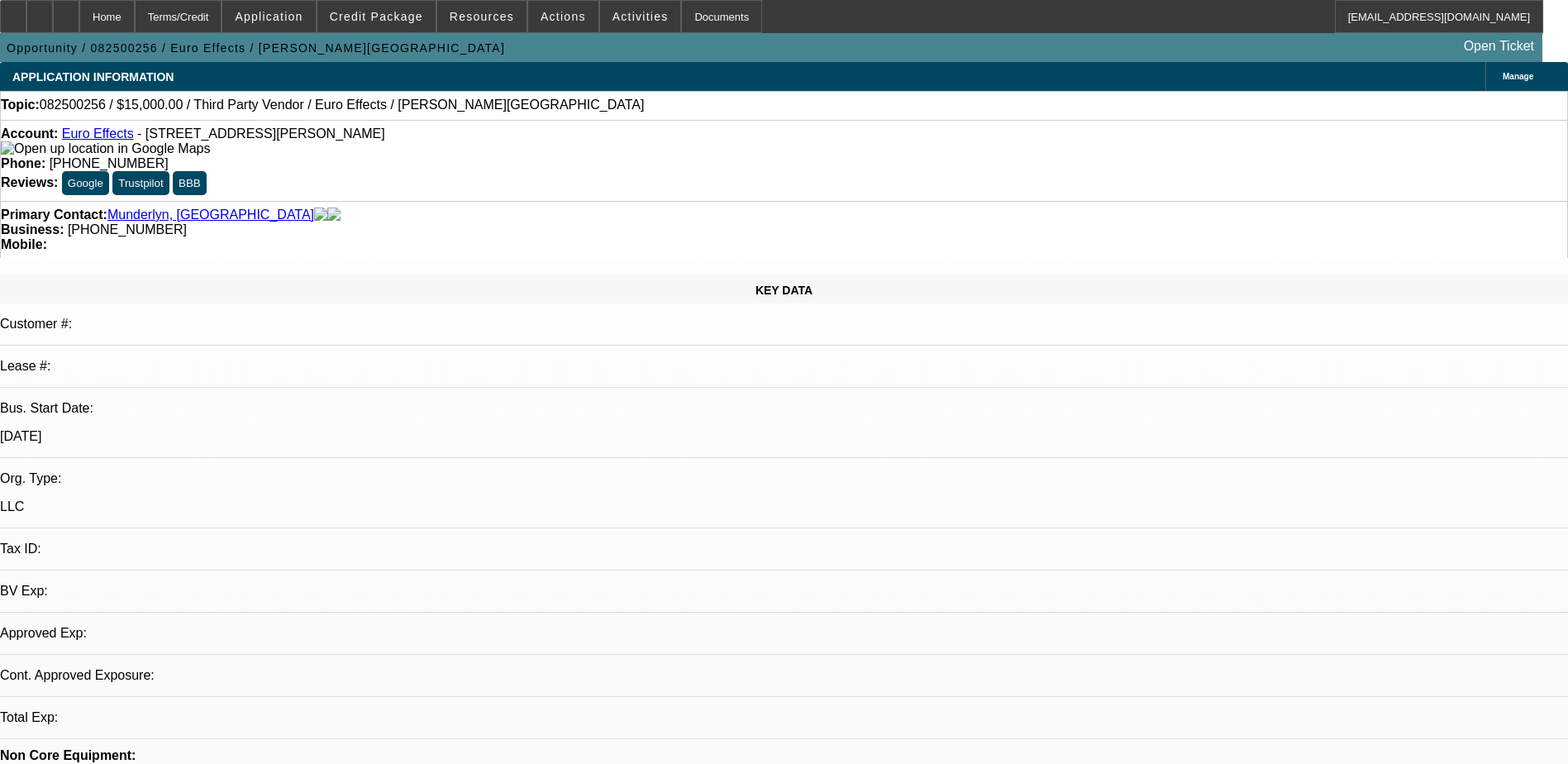
select select "0"
select select "2"
select select "0.1"
select select "4"
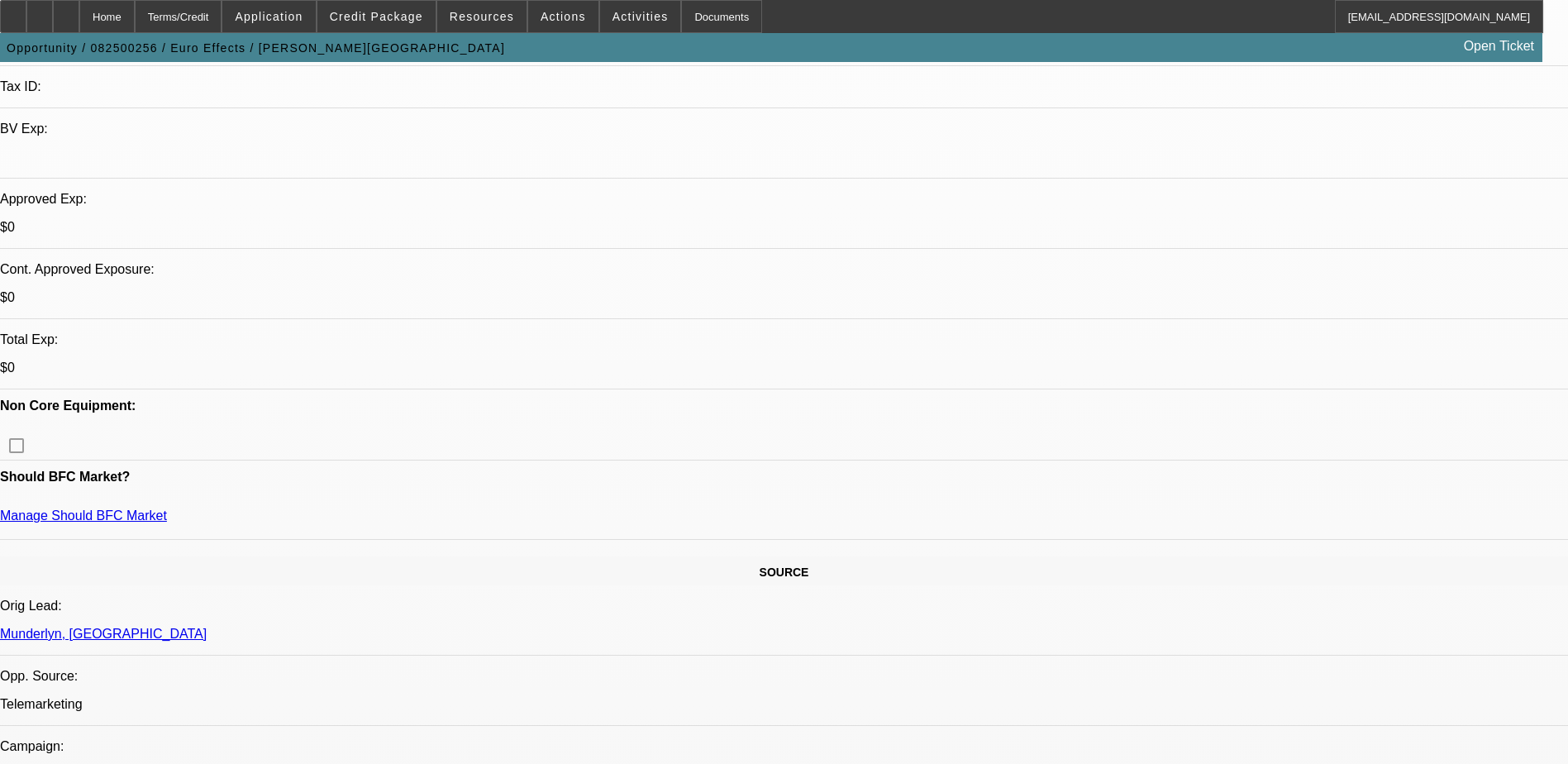
scroll to position [496, 0]
